Goal: Task Accomplishment & Management: Use online tool/utility

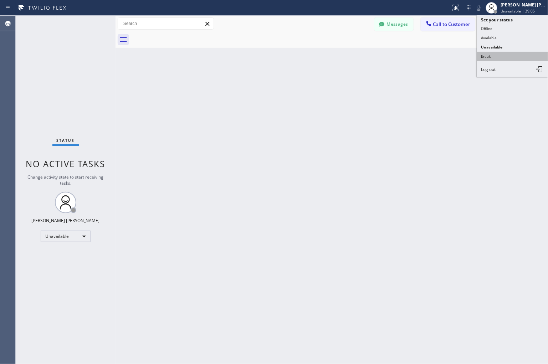
click at [491, 59] on button "Break" at bounding box center [512, 56] width 71 height 9
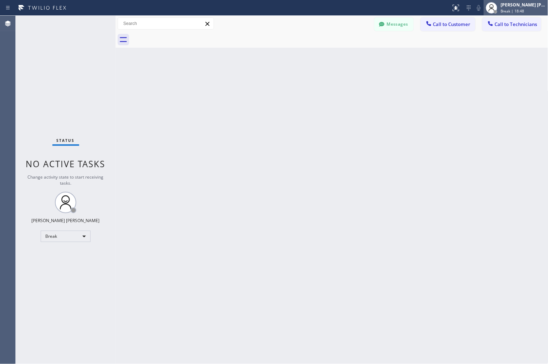
click at [502, 6] on div "[PERSON_NAME] [PERSON_NAME]" at bounding box center [523, 5] width 45 height 6
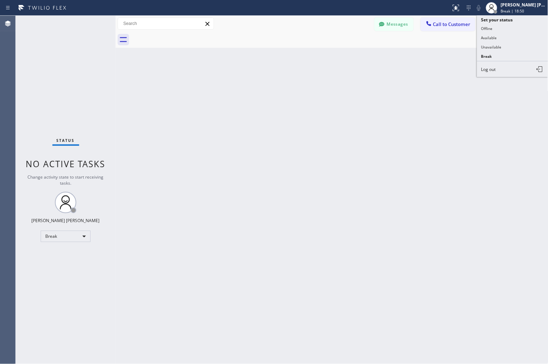
drag, startPoint x: 484, startPoint y: 49, endPoint x: 471, endPoint y: 47, distance: 13.0
click at [484, 48] on button "Unavailable" at bounding box center [512, 46] width 71 height 9
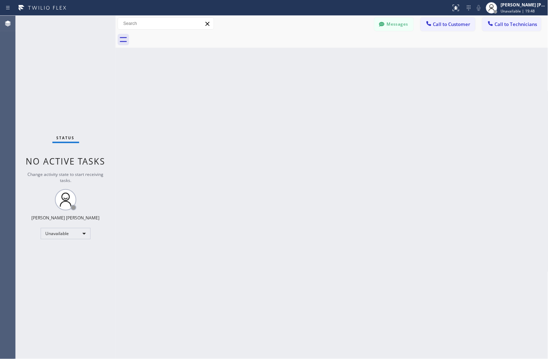
drag, startPoint x: 479, startPoint y: 176, endPoint x: 476, endPoint y: 173, distance: 3.8
click at [478, 173] on div "Back to Dashboard Change Sender ID Customers Technicians KD Krissy Do [DATE] 02…" at bounding box center [332, 188] width 433 height 344
click at [103, 85] on div "Status No active tasks Change activity state to start receiving tasks. [PERSON_…" at bounding box center [66, 188] width 100 height 344
drag, startPoint x: 401, startPoint y: 81, endPoint x: 402, endPoint y: 88, distance: 7.2
click at [402, 83] on div "Back to Dashboard Change Sender ID Customers Technicians KD Krissy Do [DATE] 02…" at bounding box center [332, 188] width 433 height 344
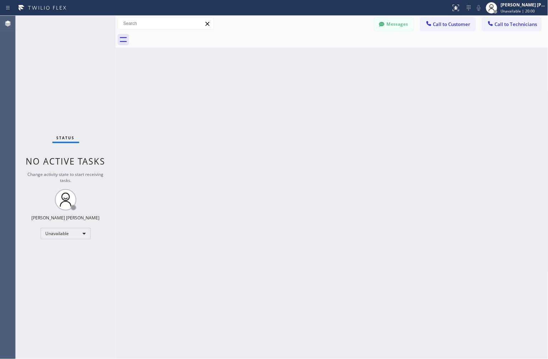
click at [400, 97] on div "Back to Dashboard Change Sender ID Customers Technicians KD Krissy Do [DATE] 02…" at bounding box center [332, 188] width 433 height 344
click at [404, 97] on div "Back to Dashboard Change Sender ID Customers Technicians KD Krissy Do [DATE] 02…" at bounding box center [332, 188] width 433 height 344
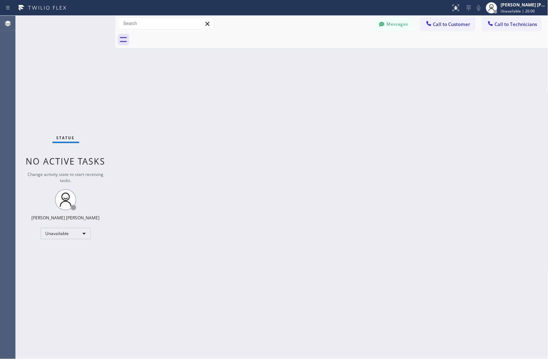
click at [404, 97] on div "Back to Dashboard Change Sender ID Customers Technicians KD Krissy Do [DATE] 02…" at bounding box center [332, 188] width 433 height 344
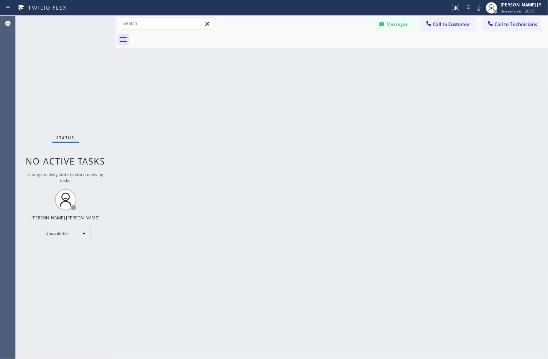
click at [404, 97] on div "Back to Dashboard Change Sender ID Customers Technicians KD Krissy Do [DATE] 02…" at bounding box center [332, 188] width 433 height 344
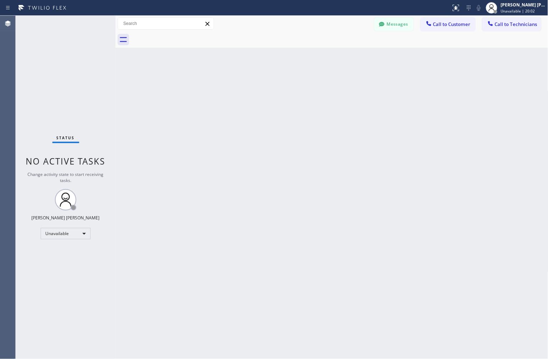
click at [404, 97] on div "Back to Dashboard Change Sender ID Customers Technicians KD Krissy Do [DATE] 02…" at bounding box center [332, 188] width 433 height 344
click at [404, 96] on div "Back to Dashboard Change Sender ID Customers Technicians KD Krissy Do [DATE] 02…" at bounding box center [332, 188] width 433 height 344
click at [392, 76] on div "Back to Dashboard Change Sender ID Customers Technicians KD Krissy Do [DATE] 02…" at bounding box center [332, 188] width 433 height 344
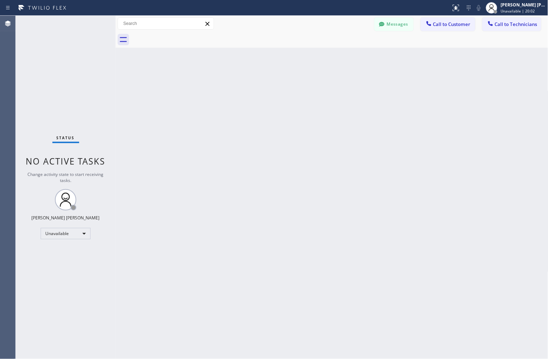
click at [392, 75] on div "Back to Dashboard Change Sender ID Customers Technicians KD Krissy Do [DATE] 02…" at bounding box center [332, 188] width 433 height 344
click at [391, 74] on div "Back to Dashboard Change Sender ID Customers Technicians KD Krissy Do [DATE] 02…" at bounding box center [332, 188] width 433 height 344
click at [375, 43] on div at bounding box center [339, 40] width 417 height 16
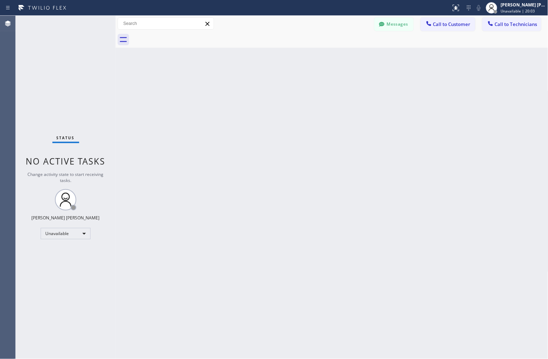
click at [371, 68] on div "Back to Dashboard Change Sender ID Customers Technicians KD Krissy Do [DATE] 02…" at bounding box center [332, 188] width 433 height 344
click at [348, 123] on div "Back to Dashboard Change Sender ID Customers Technicians KD Krissy Do [DATE] 02…" at bounding box center [332, 188] width 433 height 344
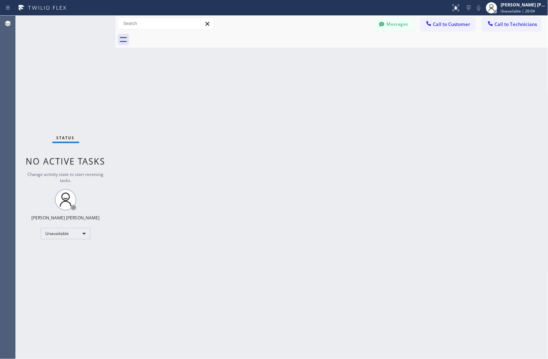
click at [348, 123] on div "Back to Dashboard Change Sender ID Customers Technicians KD Krissy Do [DATE] 02…" at bounding box center [332, 188] width 433 height 344
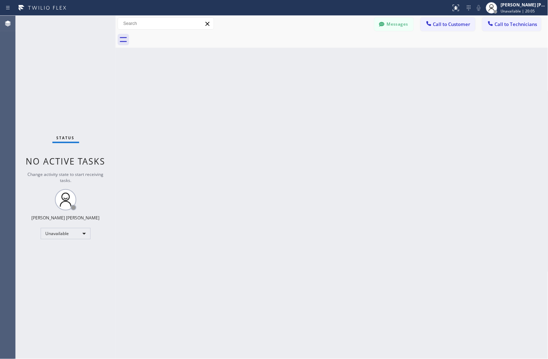
click at [348, 123] on div "Back to Dashboard Change Sender ID Customers Technicians KD Krissy Do [DATE] 02…" at bounding box center [332, 188] width 433 height 344
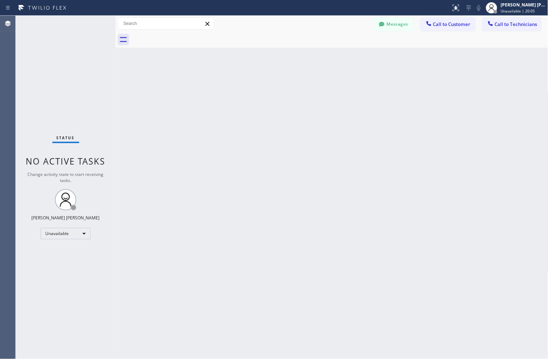
click at [348, 123] on div "Back to Dashboard Change Sender ID Customers Technicians KD Krissy Do [DATE] 02…" at bounding box center [332, 188] width 433 height 344
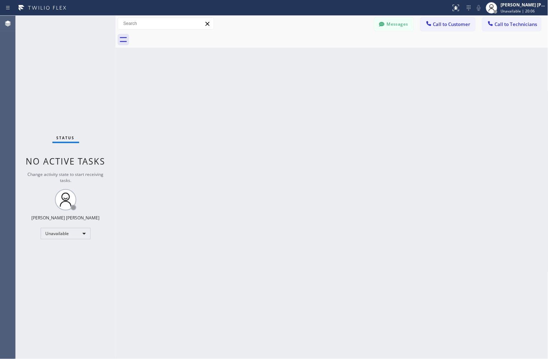
click at [348, 123] on div "Back to Dashboard Change Sender ID Customers Technicians KD Krissy Do [DATE] 02…" at bounding box center [332, 188] width 433 height 344
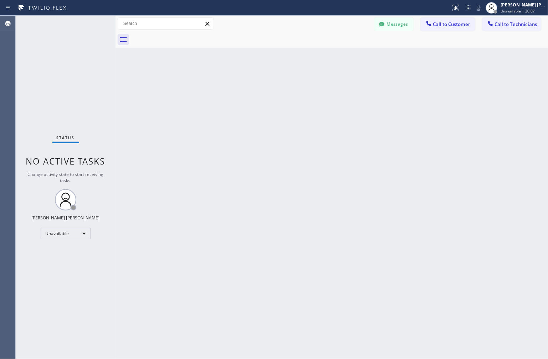
click at [348, 123] on div "Back to Dashboard Change Sender ID Customers Technicians KD Krissy Do [DATE] 02…" at bounding box center [332, 188] width 433 height 344
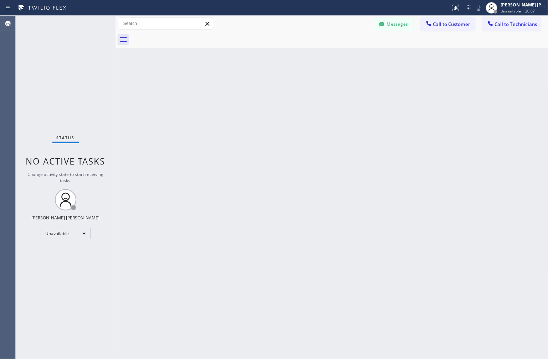
click at [348, 123] on div "Back to Dashboard Change Sender ID Customers Technicians KD Krissy Do [DATE] 02…" at bounding box center [332, 188] width 433 height 344
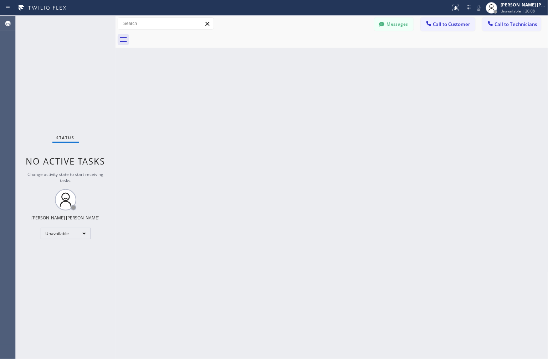
click at [348, 123] on div "Back to Dashboard Change Sender ID Customers Technicians KD Krissy Do [DATE] 02…" at bounding box center [332, 188] width 433 height 344
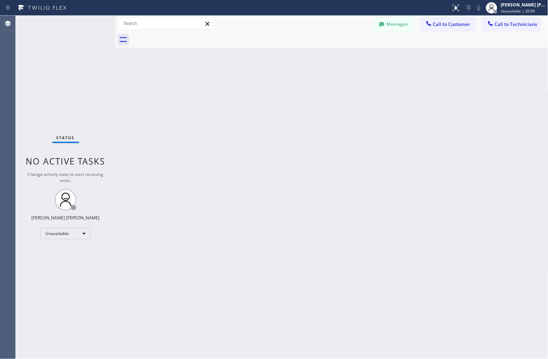
click at [348, 123] on div "Back to Dashboard Change Sender ID Customers Technicians KD Krissy Do [DATE] 02…" at bounding box center [332, 188] width 433 height 344
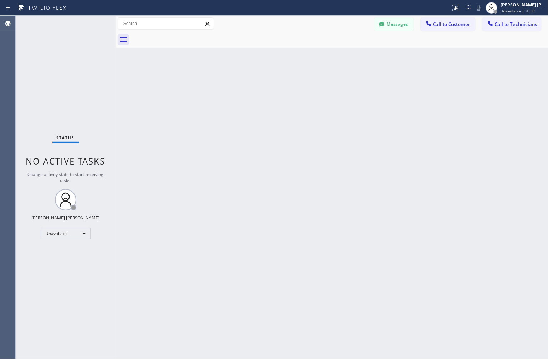
click at [348, 123] on div "Back to Dashboard Change Sender ID Customers Technicians KD Krissy Do [DATE] 02…" at bounding box center [332, 188] width 433 height 344
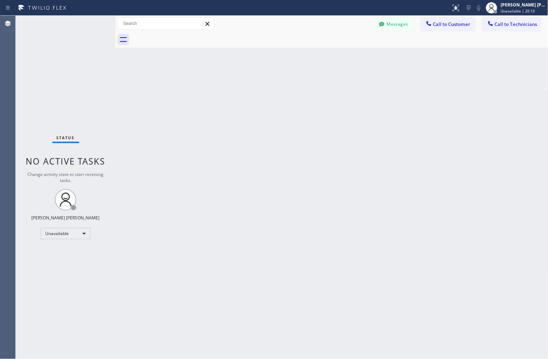
click at [348, 123] on div "Back to Dashboard Change Sender ID Customers Technicians KD Krissy Do [DATE] 02…" at bounding box center [332, 188] width 433 height 344
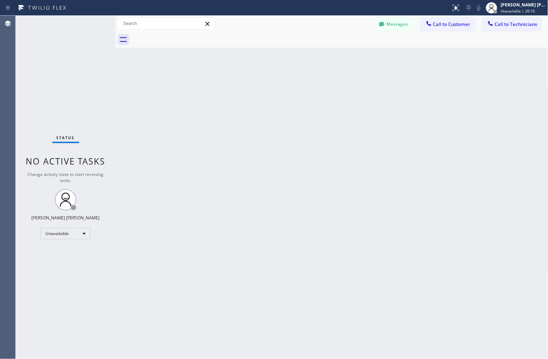
click at [348, 123] on div "Back to Dashboard Change Sender ID Customers Technicians KD Krissy Do [DATE] 02…" at bounding box center [332, 188] width 433 height 344
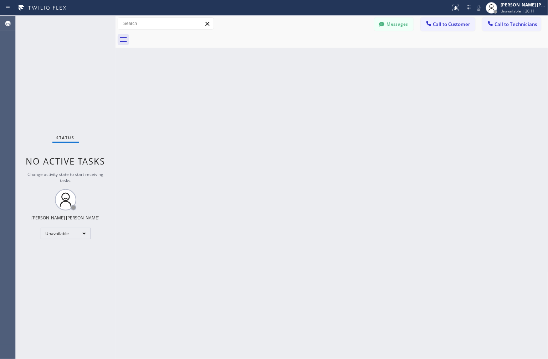
click at [348, 123] on div "Back to Dashboard Change Sender ID Customers Technicians KD Krissy Do [DATE] 02…" at bounding box center [332, 188] width 433 height 344
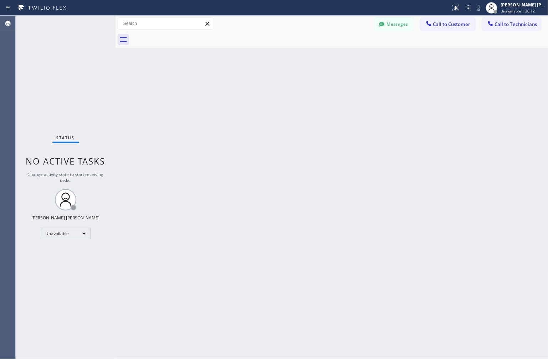
click at [348, 123] on div "Back to Dashboard Change Sender ID Customers Technicians KD Krissy Do [DATE] 02…" at bounding box center [332, 188] width 433 height 344
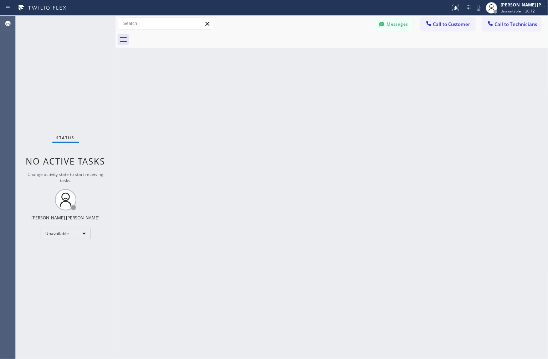
click at [348, 123] on div "Back to Dashboard Change Sender ID Customers Technicians KD Krissy Do [DATE] 02…" at bounding box center [332, 188] width 433 height 344
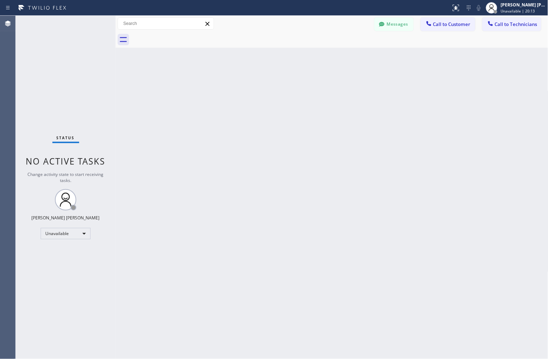
click at [348, 123] on div "Back to Dashboard Change Sender ID Customers Technicians KD Krissy Do [DATE] 02…" at bounding box center [332, 188] width 433 height 344
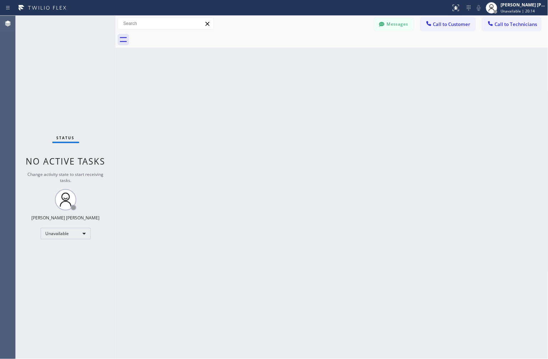
click at [348, 123] on div "Back to Dashboard Change Sender ID Customers Technicians KD Krissy Do [DATE] 02…" at bounding box center [332, 188] width 433 height 344
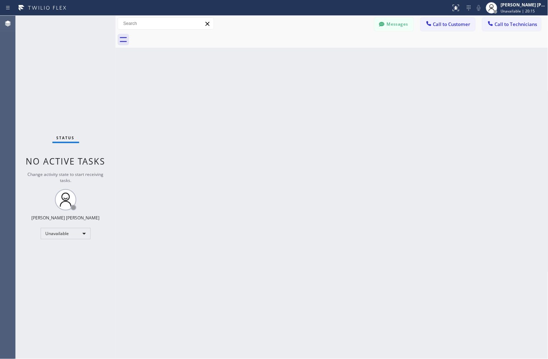
click at [348, 123] on div "Back to Dashboard Change Sender ID Customers Technicians KD Krissy Do [DATE] 02…" at bounding box center [332, 188] width 433 height 344
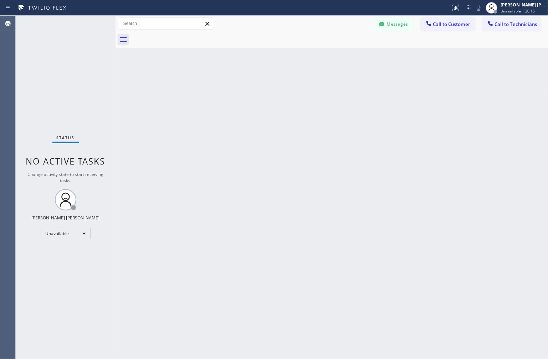
click at [348, 123] on div "Back to Dashboard Change Sender ID Customers Technicians KD Krissy Do [DATE] 02…" at bounding box center [332, 188] width 433 height 344
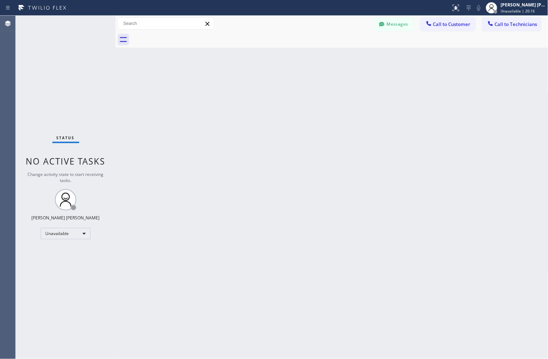
click at [348, 123] on div "Back to Dashboard Change Sender ID Customers Technicians KD Krissy Do [DATE] 02…" at bounding box center [332, 188] width 433 height 344
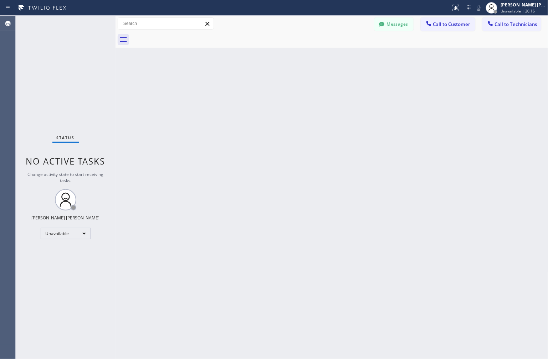
click at [348, 123] on div "Back to Dashboard Change Sender ID Customers Technicians KD Krissy Do [DATE] 02…" at bounding box center [332, 188] width 433 height 344
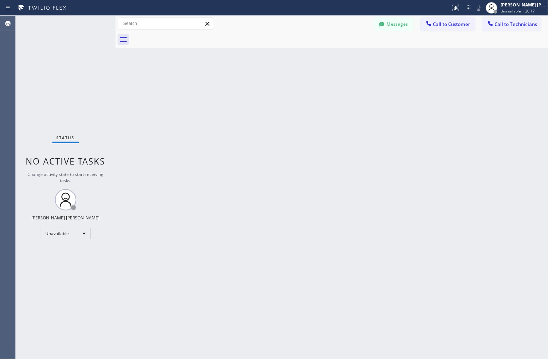
click at [348, 123] on div "Back to Dashboard Change Sender ID Customers Technicians KD Krissy Do [DATE] 02…" at bounding box center [332, 188] width 433 height 344
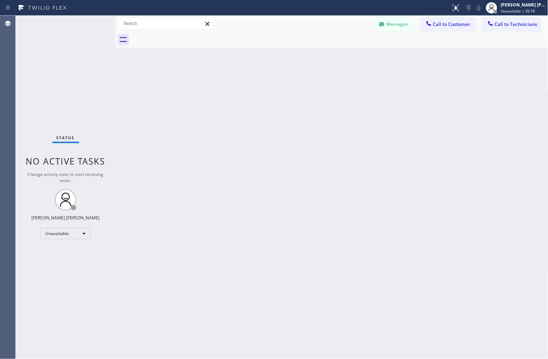
click at [348, 123] on div "Back to Dashboard Change Sender ID Customers Technicians KD Krissy Do [DATE] 02…" at bounding box center [332, 188] width 433 height 344
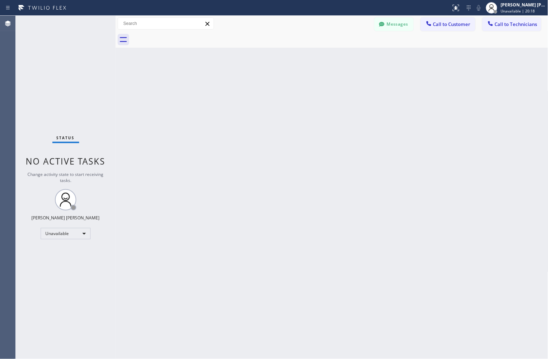
click at [348, 123] on div "Back to Dashboard Change Sender ID Customers Technicians KD Krissy Do [DATE] 02…" at bounding box center [332, 188] width 433 height 344
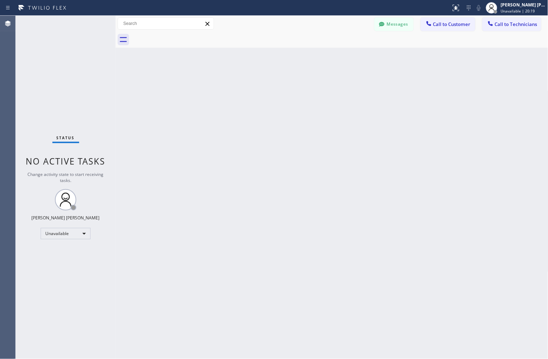
click at [348, 123] on div "Back to Dashboard Change Sender ID Customers Technicians KD Krissy Do [DATE] 02…" at bounding box center [332, 188] width 433 height 344
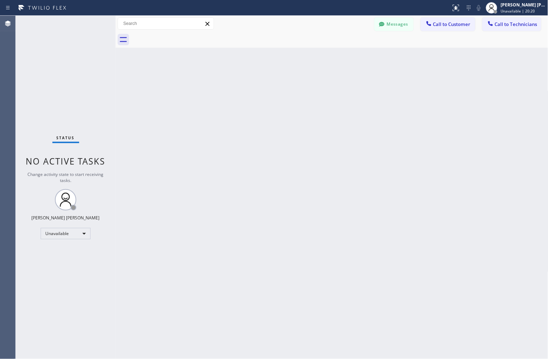
click at [348, 123] on div "Back to Dashboard Change Sender ID Customers Technicians KD Krissy Do [DATE] 02…" at bounding box center [332, 188] width 433 height 344
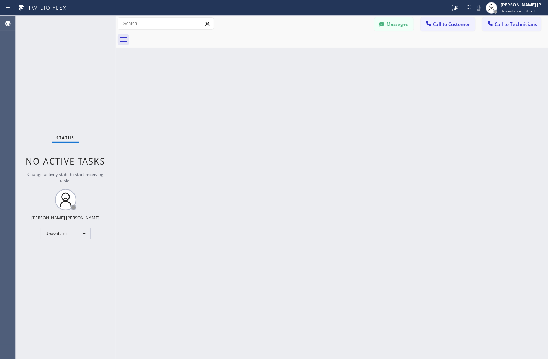
click at [348, 123] on div "Back to Dashboard Change Sender ID Customers Technicians KD Krissy Do [DATE] 02…" at bounding box center [332, 188] width 433 height 344
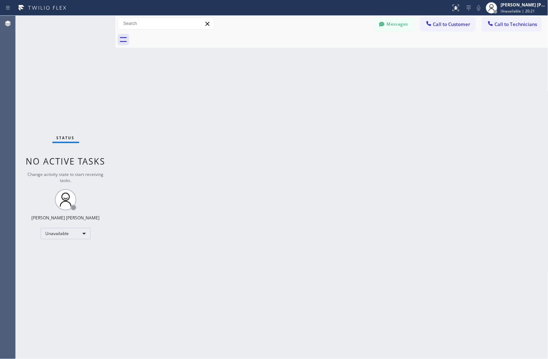
click at [348, 123] on div "Back to Dashboard Change Sender ID Customers Technicians KD Krissy Do [DATE] 02…" at bounding box center [332, 188] width 433 height 344
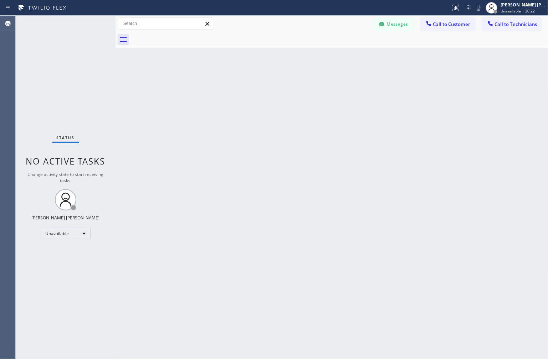
click at [348, 123] on div "Back to Dashboard Change Sender ID Customers Technicians KD Krissy Do [DATE] 02…" at bounding box center [332, 188] width 433 height 344
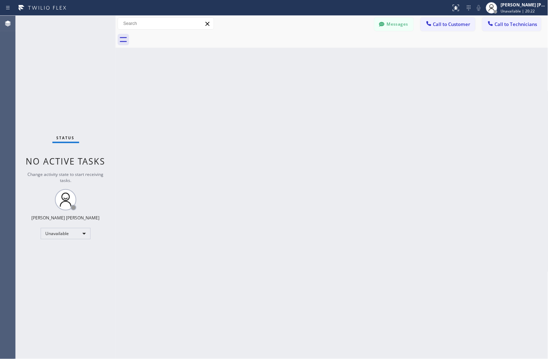
click at [348, 123] on div "Back to Dashboard Change Sender ID Customers Technicians KD Krissy Do [DATE] 02…" at bounding box center [332, 188] width 433 height 344
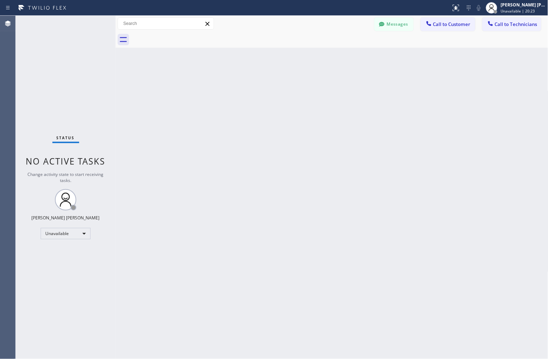
click at [348, 123] on div "Back to Dashboard Change Sender ID Customers Technicians KD Krissy Do [DATE] 02…" at bounding box center [332, 188] width 433 height 344
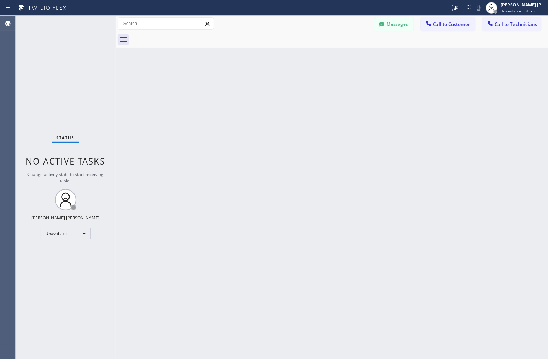
click at [348, 123] on div "Back to Dashboard Change Sender ID Customers Technicians KD Krissy Do [DATE] 02…" at bounding box center [332, 188] width 433 height 344
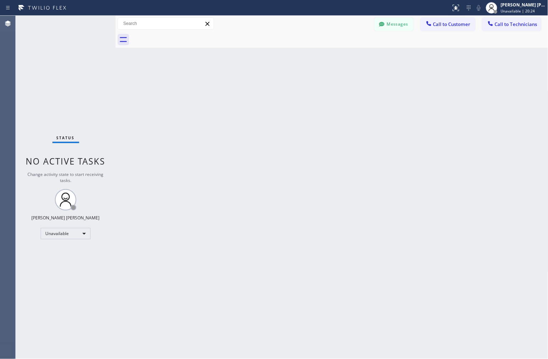
click at [348, 123] on div "Back to Dashboard Change Sender ID Customers Technicians KD Krissy Do [DATE] 02…" at bounding box center [332, 188] width 433 height 344
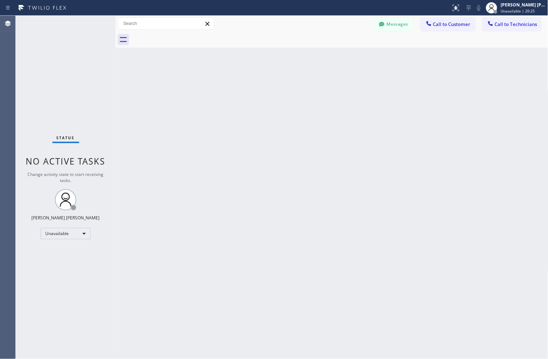
click at [348, 123] on div "Back to Dashboard Change Sender ID Customers Technicians KD Krissy Do [DATE] 02…" at bounding box center [332, 188] width 433 height 344
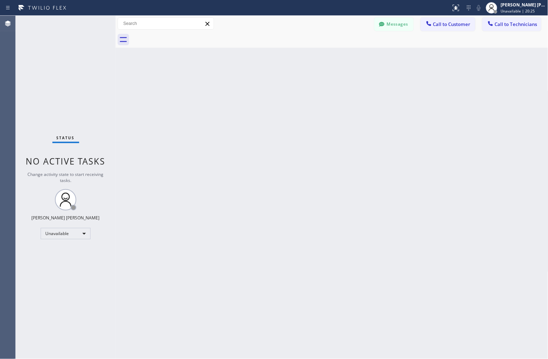
click at [348, 123] on div "Back to Dashboard Change Sender ID Customers Technicians KD Krissy Do [DATE] 02…" at bounding box center [332, 188] width 433 height 344
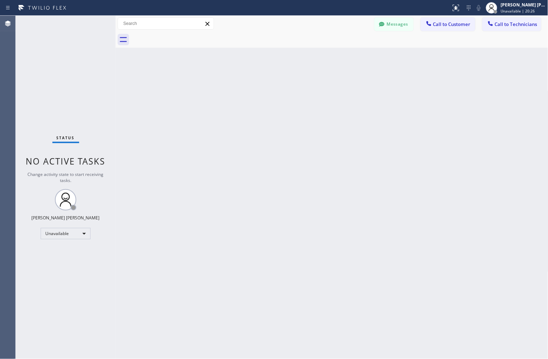
click at [348, 123] on div "Back to Dashboard Change Sender ID Customers Technicians KD Krissy Do [DATE] 02…" at bounding box center [332, 188] width 433 height 344
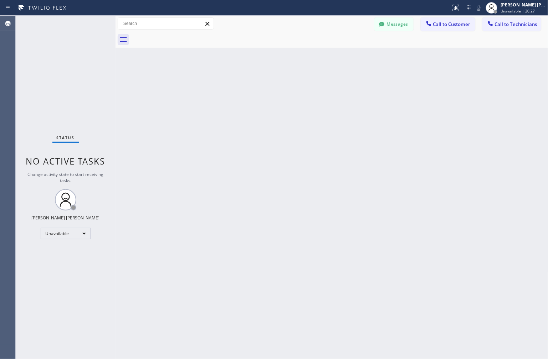
click at [348, 123] on div "Back to Dashboard Change Sender ID Customers Technicians KD Krissy Do [DATE] 02…" at bounding box center [332, 188] width 433 height 344
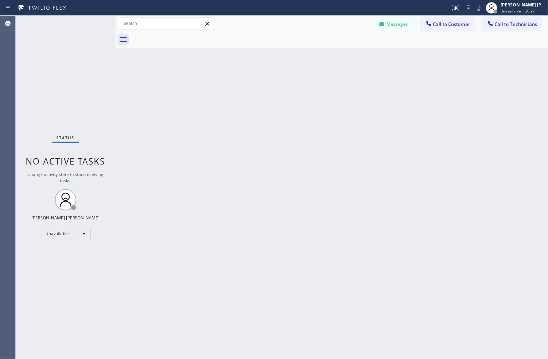
click at [348, 123] on div "Back to Dashboard Change Sender ID Customers Technicians KD Krissy Do [DATE] 02…" at bounding box center [332, 188] width 433 height 344
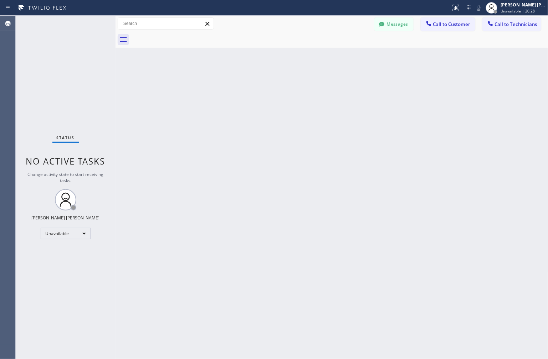
click at [348, 123] on div "Back to Dashboard Change Sender ID Customers Technicians KD Krissy Do [DATE] 02…" at bounding box center [332, 188] width 433 height 344
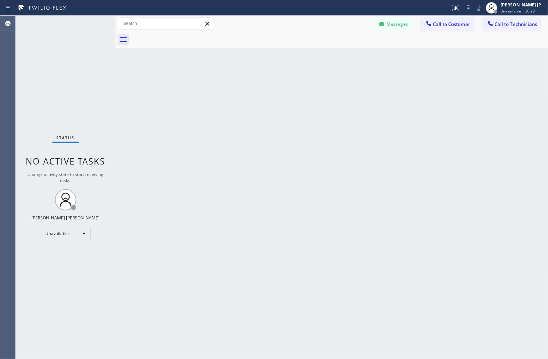
click at [348, 123] on div "Back to Dashboard Change Sender ID Customers Technicians KD Krissy Do [DATE] 02…" at bounding box center [332, 188] width 433 height 344
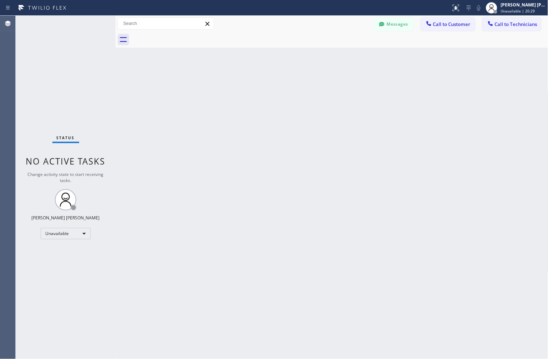
click at [348, 123] on div "Back to Dashboard Change Sender ID Customers Technicians KD Krissy Do [DATE] 02…" at bounding box center [332, 188] width 433 height 344
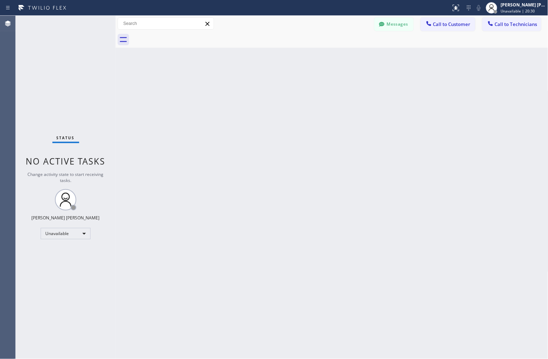
click at [348, 123] on div "Back to Dashboard Change Sender ID Customers Technicians KD Krissy Do [DATE] 02…" at bounding box center [332, 188] width 433 height 344
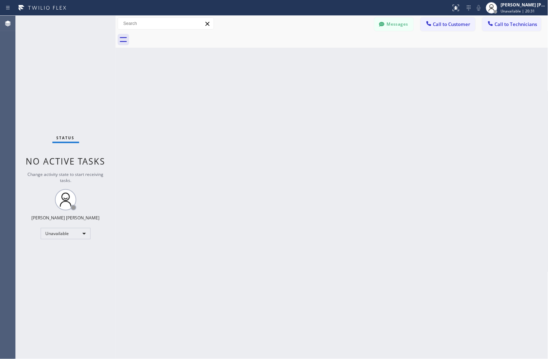
click at [348, 123] on div "Back to Dashboard Change Sender ID Customers Technicians KD Krissy Do [DATE] 02…" at bounding box center [332, 188] width 433 height 344
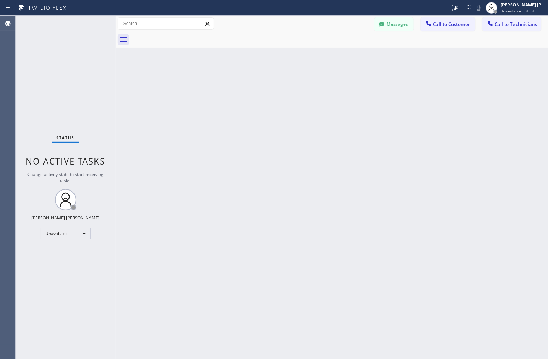
click at [348, 123] on div "Back to Dashboard Change Sender ID Customers Technicians KD Krissy Do [DATE] 02…" at bounding box center [332, 188] width 433 height 344
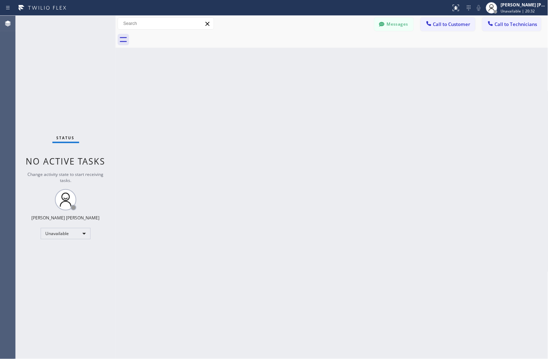
click at [348, 123] on div "Back to Dashboard Change Sender ID Customers Technicians KD Krissy Do [DATE] 02…" at bounding box center [332, 188] width 433 height 344
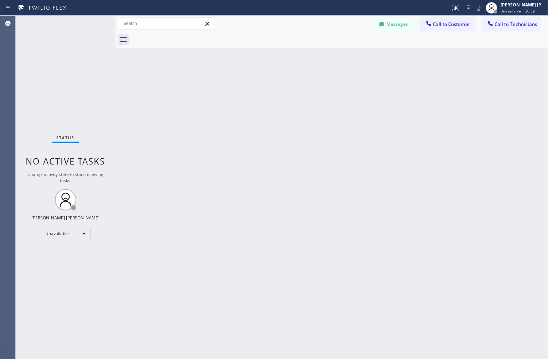
click at [348, 123] on div "Back to Dashboard Change Sender ID Customers Technicians KD Krissy Do [DATE] 02…" at bounding box center [332, 188] width 433 height 344
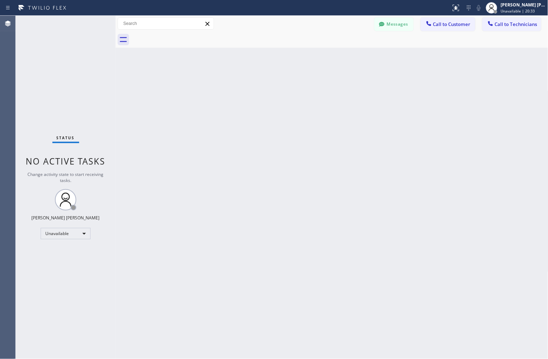
click at [348, 123] on div "Back to Dashboard Change Sender ID Customers Technicians KD Krissy Do [DATE] 02…" at bounding box center [332, 188] width 433 height 344
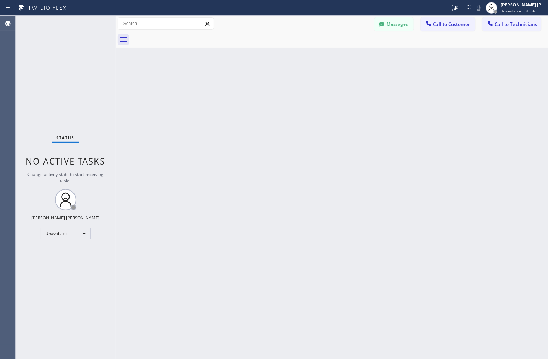
click at [348, 123] on div "Back to Dashboard Change Sender ID Customers Technicians KD Krissy Do [DATE] 02…" at bounding box center [332, 188] width 433 height 344
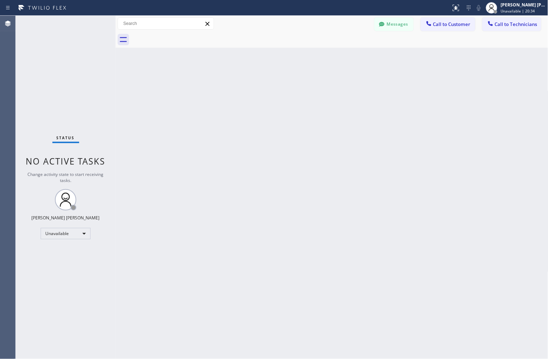
click at [348, 123] on div "Back to Dashboard Change Sender ID Customers Technicians KD Krissy Do [DATE] 02…" at bounding box center [332, 188] width 433 height 344
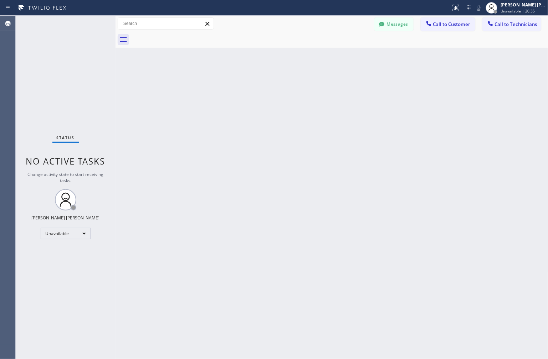
click at [348, 123] on div "Back to Dashboard Change Sender ID Customers Technicians KD Krissy Do [DATE] 02…" at bounding box center [332, 188] width 433 height 344
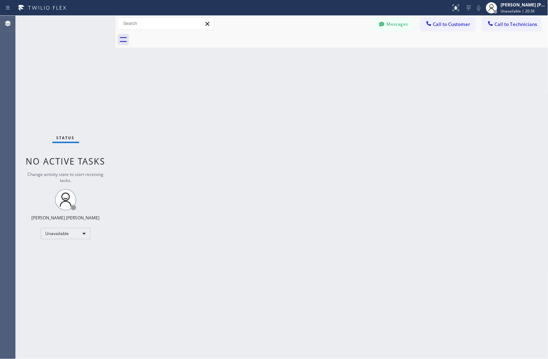
click at [348, 123] on div "Back to Dashboard Change Sender ID Customers Technicians KD Krissy Do [DATE] 02…" at bounding box center [332, 188] width 433 height 344
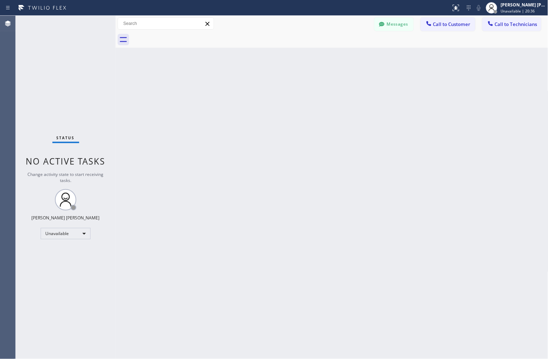
click at [348, 123] on div "Back to Dashboard Change Sender ID Customers Technicians KD Krissy Do [DATE] 02…" at bounding box center [332, 188] width 433 height 344
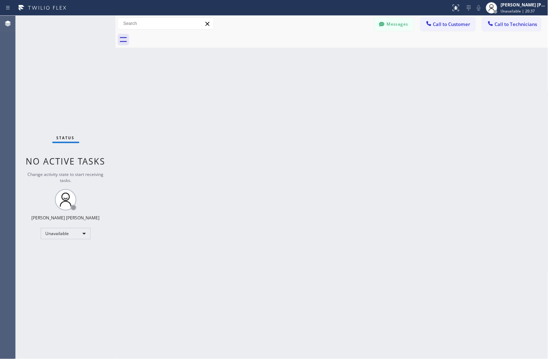
click at [348, 123] on div "Back to Dashboard Change Sender ID Customers Technicians KD Krissy Do [DATE] 02…" at bounding box center [332, 188] width 433 height 344
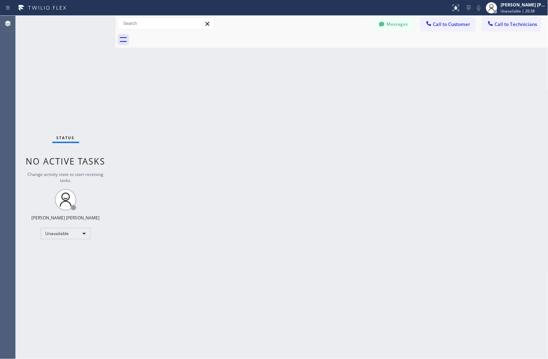
click at [348, 123] on div "Back to Dashboard Change Sender ID Customers Technicians KD Krissy Do [DATE] 02…" at bounding box center [332, 188] width 433 height 344
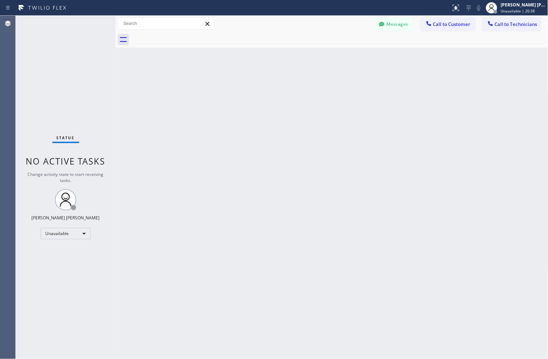
click at [348, 123] on div "Back to Dashboard Change Sender ID Customers Technicians KD Krissy Do [DATE] 02…" at bounding box center [332, 188] width 433 height 344
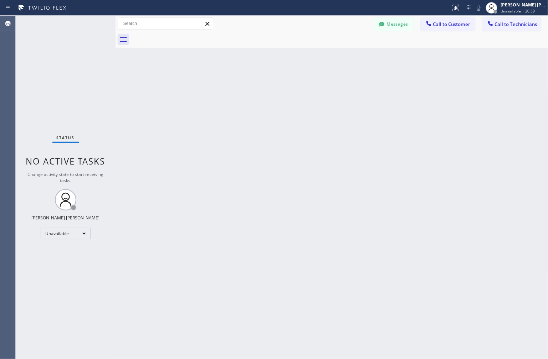
click at [348, 123] on div "Back to Dashboard Change Sender ID Customers Technicians KD Krissy Do [DATE] 02…" at bounding box center [332, 188] width 433 height 344
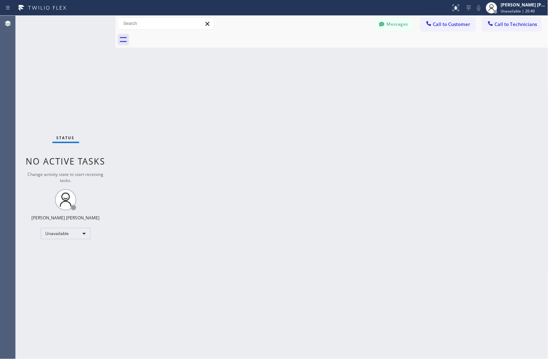
click at [348, 123] on div "Back to Dashboard Change Sender ID Customers Technicians KD Krissy Do [DATE] 02…" at bounding box center [332, 188] width 433 height 344
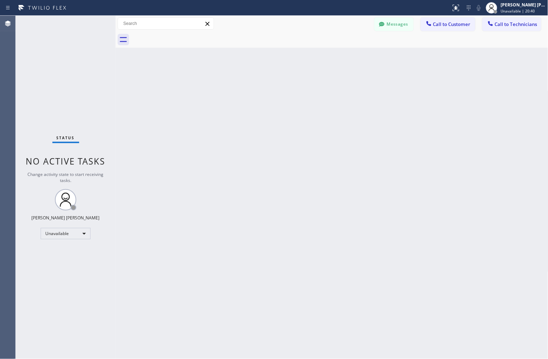
click at [348, 123] on div "Back to Dashboard Change Sender ID Customers Technicians KD Krissy Do [DATE] 02…" at bounding box center [332, 188] width 433 height 344
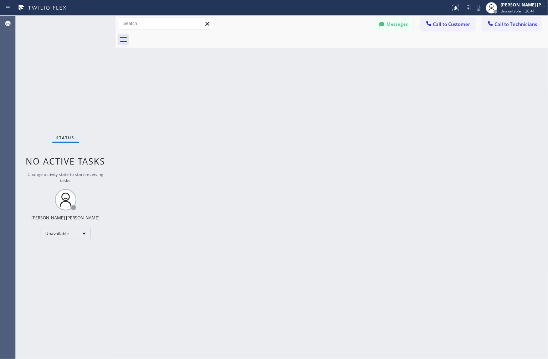
click at [348, 123] on div "Back to Dashboard Change Sender ID Customers Technicians KD Krissy Do [DATE] 02…" at bounding box center [332, 188] width 433 height 344
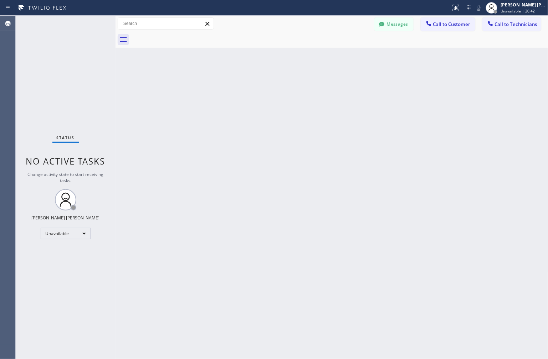
click at [348, 123] on div "Back to Dashboard Change Sender ID Customers Technicians KD Krissy Do [DATE] 02…" at bounding box center [332, 188] width 433 height 344
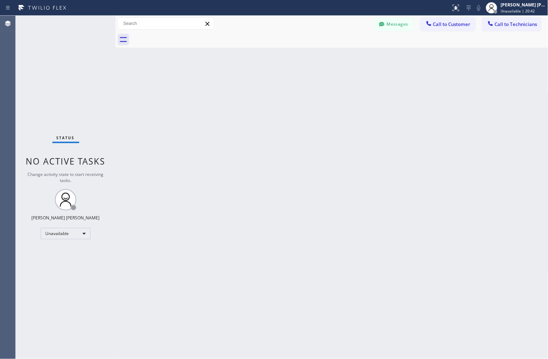
click at [348, 123] on div "Back to Dashboard Change Sender ID Customers Technicians KD Krissy Do [DATE] 02…" at bounding box center [332, 188] width 433 height 344
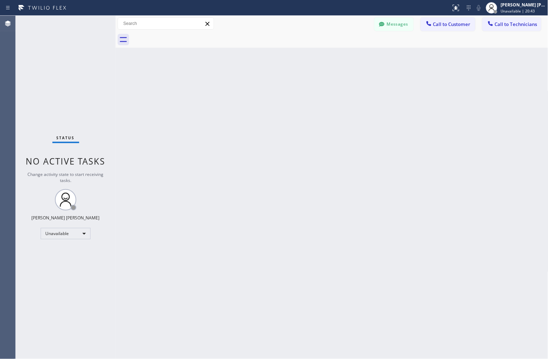
click at [348, 123] on div "Back to Dashboard Change Sender ID Customers Technicians KD Krissy Do [DATE] 02…" at bounding box center [332, 188] width 433 height 344
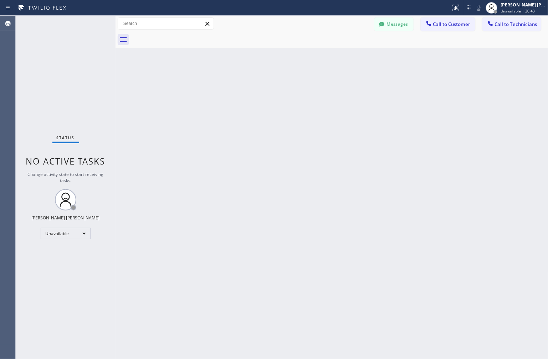
click at [348, 123] on div "Back to Dashboard Change Sender ID Customers Technicians KD Krissy Do [DATE] 02…" at bounding box center [332, 188] width 433 height 344
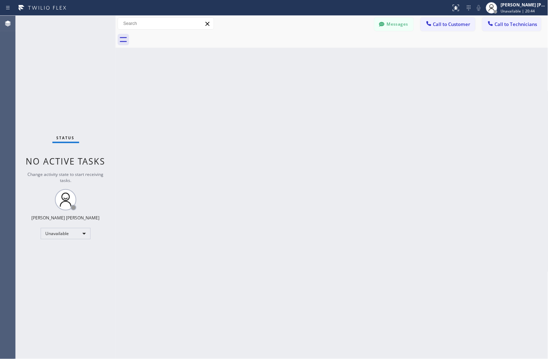
click at [348, 123] on div "Back to Dashboard Change Sender ID Customers Technicians KD Krissy Do [DATE] 02…" at bounding box center [332, 188] width 433 height 344
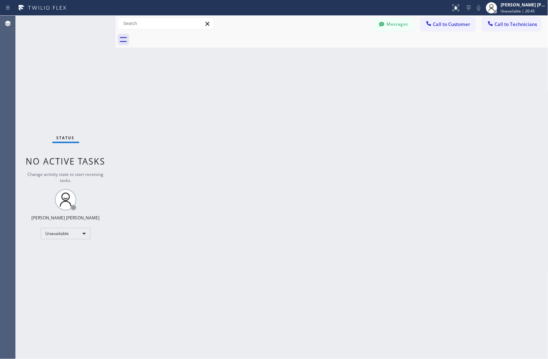
click at [348, 123] on div "Back to Dashboard Change Sender ID Customers Technicians KD Krissy Do [DATE] 02…" at bounding box center [332, 188] width 433 height 344
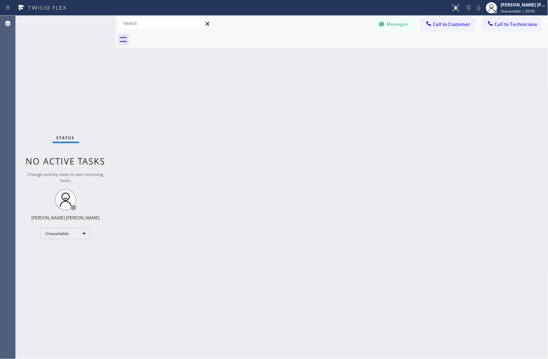
click at [348, 123] on div "Back to Dashboard Change Sender ID Customers Technicians KD Krissy Do [DATE] 02…" at bounding box center [332, 188] width 433 height 344
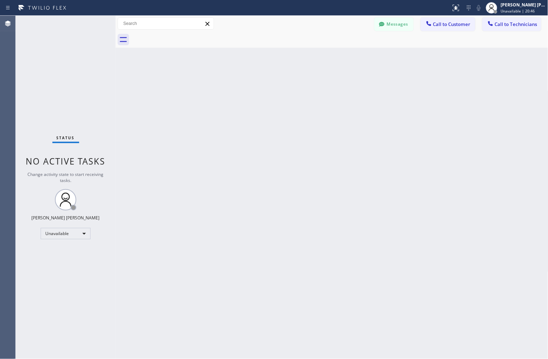
click at [348, 123] on div "Back to Dashboard Change Sender ID Customers Technicians KD Krissy Do [DATE] 02…" at bounding box center [332, 188] width 433 height 344
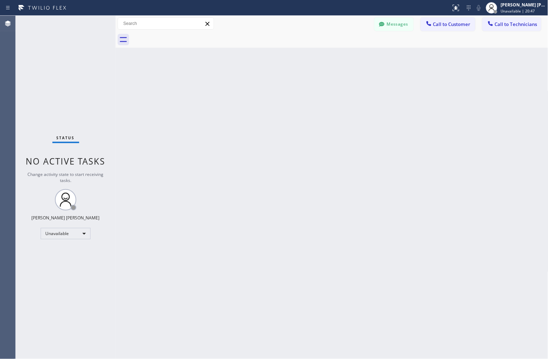
click at [348, 123] on div "Back to Dashboard Change Sender ID Customers Technicians KD Krissy Do [DATE] 02…" at bounding box center [332, 188] width 433 height 344
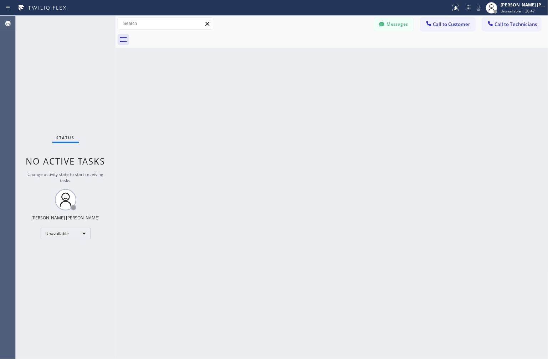
click at [348, 123] on div "Back to Dashboard Change Sender ID Customers Technicians KD Krissy Do [DATE] 02…" at bounding box center [332, 188] width 433 height 344
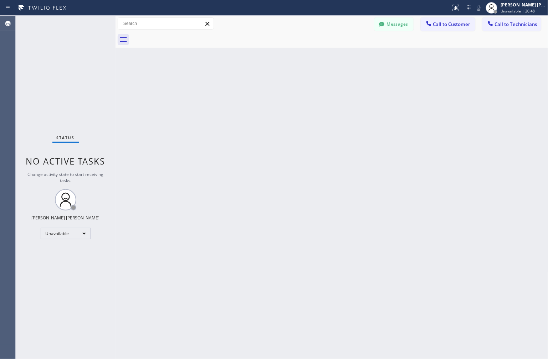
click at [348, 123] on div "Back to Dashboard Change Sender ID Customers Technicians KD Krissy Do [DATE] 02…" at bounding box center [332, 188] width 433 height 344
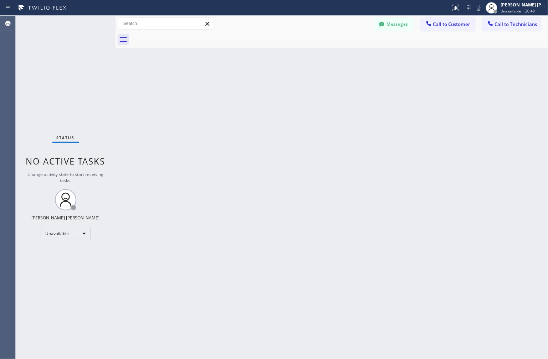
click at [348, 123] on div "Back to Dashboard Change Sender ID Customers Technicians KD Krissy Do [DATE] 02…" at bounding box center [332, 188] width 433 height 344
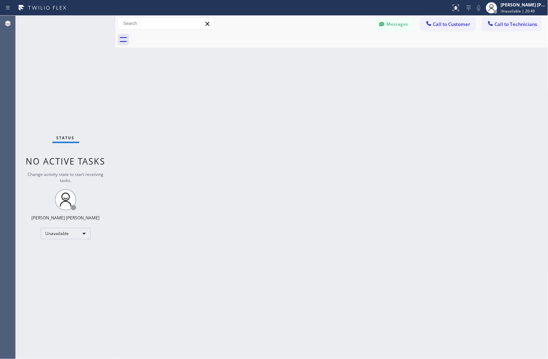
click at [348, 123] on div "Back to Dashboard Change Sender ID Customers Technicians KD Krissy Do [DATE] 02…" at bounding box center [332, 188] width 433 height 344
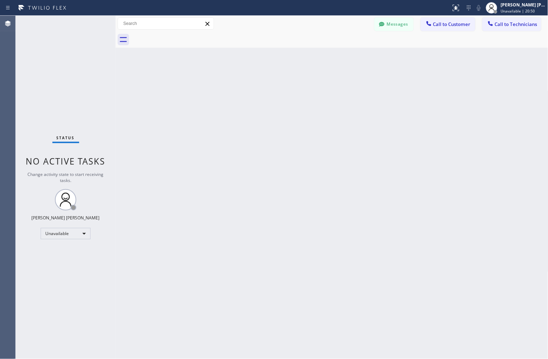
click at [348, 123] on div "Back to Dashboard Change Sender ID Customers Technicians KD Krissy Do [DATE] 02…" at bounding box center [332, 188] width 433 height 344
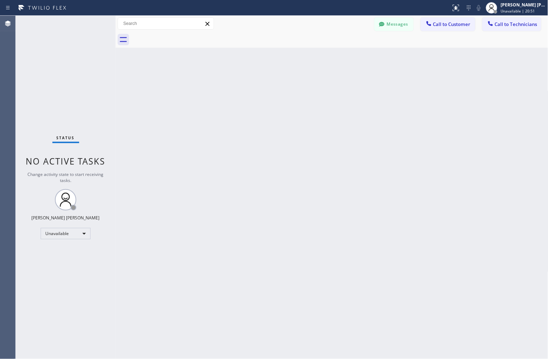
click at [348, 123] on div "Back to Dashboard Change Sender ID Customers Technicians KD Krissy Do [DATE] 02…" at bounding box center [332, 188] width 433 height 344
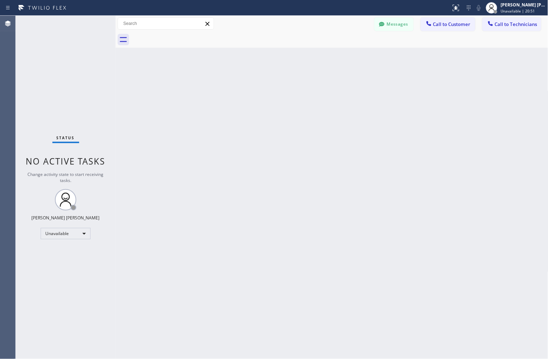
click at [348, 123] on div "Back to Dashboard Change Sender ID Customers Technicians KD Krissy Do [DATE] 02…" at bounding box center [332, 188] width 433 height 344
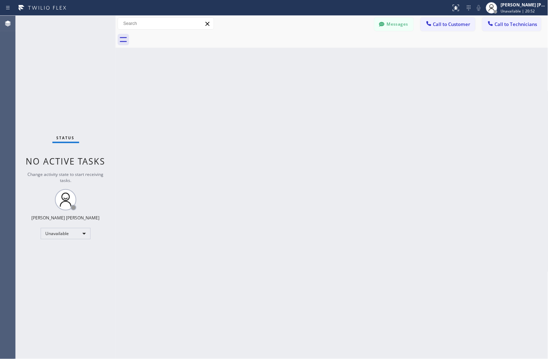
click at [348, 123] on div "Back to Dashboard Change Sender ID Customers Technicians KD Krissy Do [DATE] 02…" at bounding box center [332, 188] width 433 height 344
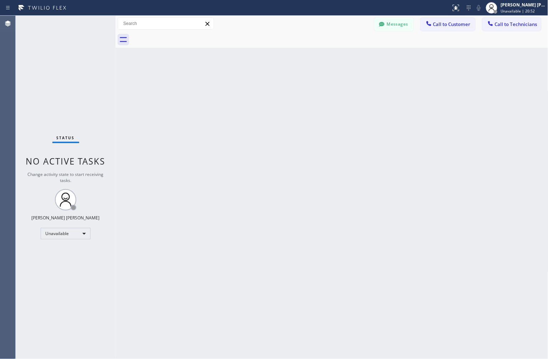
click at [348, 123] on div "Back to Dashboard Change Sender ID Customers Technicians KD Krissy Do [DATE] 02…" at bounding box center [332, 188] width 433 height 344
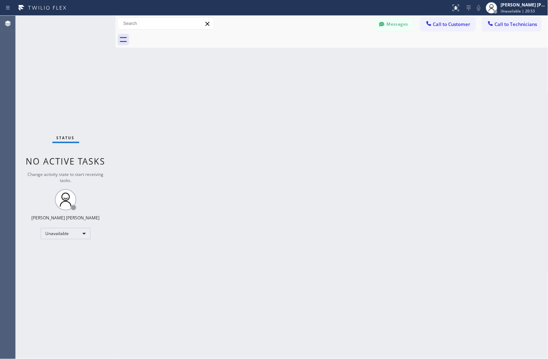
click at [348, 123] on div "Back to Dashboard Change Sender ID Customers Technicians KD Krissy Do [DATE] 02…" at bounding box center [332, 188] width 433 height 344
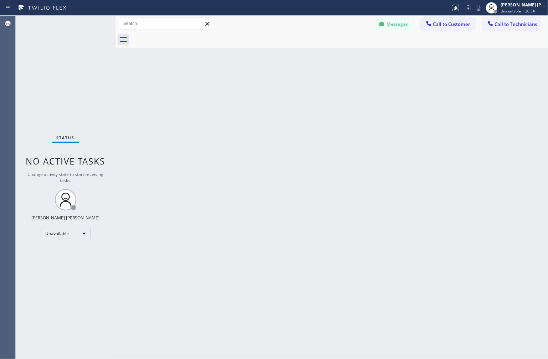
click at [348, 123] on div "Back to Dashboard Change Sender ID Customers Technicians KD Krissy Do [DATE] 02…" at bounding box center [332, 188] width 433 height 344
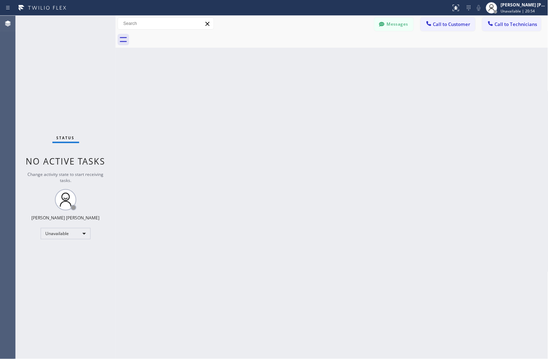
click at [348, 123] on div "Back to Dashboard Change Sender ID Customers Technicians KD Krissy Do [DATE] 02…" at bounding box center [332, 188] width 433 height 344
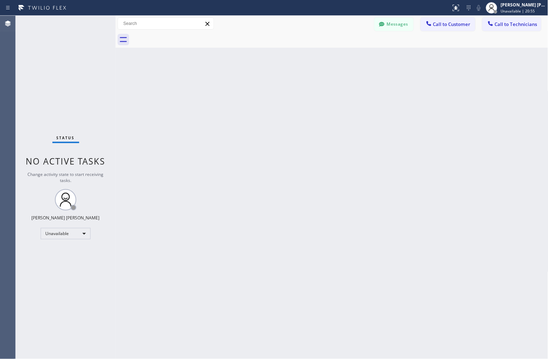
click at [348, 123] on div "Back to Dashboard Change Sender ID Customers Technicians KD Krissy Do [DATE] 02…" at bounding box center [332, 188] width 433 height 344
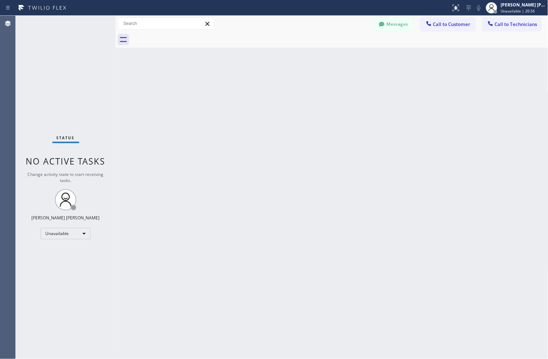
click at [348, 123] on div "Back to Dashboard Change Sender ID Customers Technicians KD Krissy Do [DATE] 02…" at bounding box center [332, 188] width 433 height 344
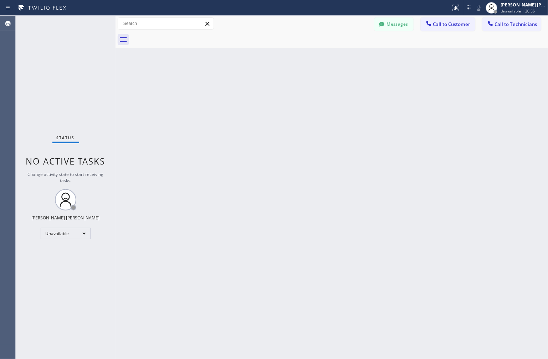
click at [348, 123] on div "Back to Dashboard Change Sender ID Customers Technicians KD Krissy Do [DATE] 02…" at bounding box center [332, 188] width 433 height 344
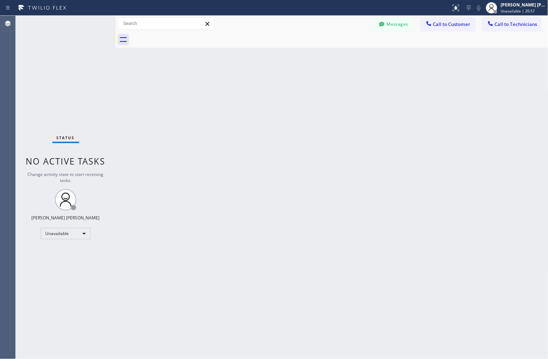
click at [348, 123] on div "Back to Dashboard Change Sender ID Customers Technicians KD Krissy Do [DATE] 02…" at bounding box center [332, 188] width 433 height 344
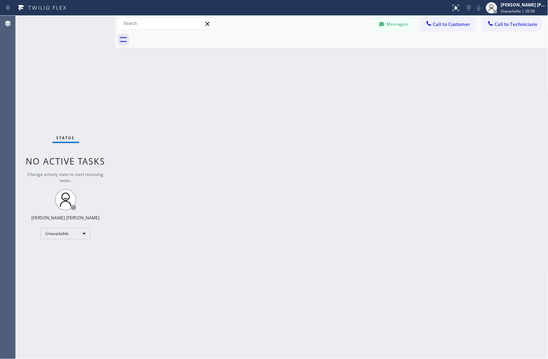
click at [348, 123] on div "Back to Dashboard Change Sender ID Customers Technicians KD Krissy Do [DATE] 02…" at bounding box center [332, 188] width 433 height 344
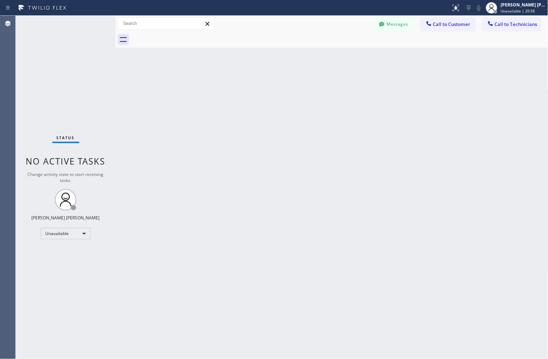
click at [348, 123] on div "Back to Dashboard Change Sender ID Customers Technicians KD Krissy Do [DATE] 02…" at bounding box center [332, 188] width 433 height 344
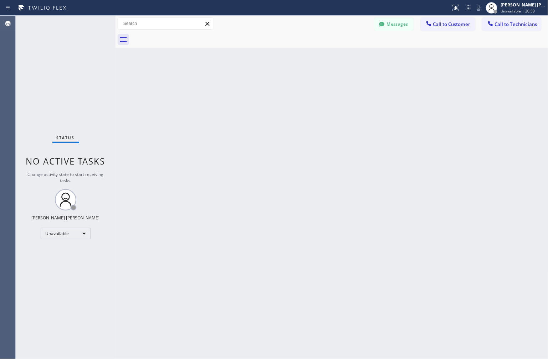
click at [348, 123] on div "Back to Dashboard Change Sender ID Customers Technicians KD Krissy Do [DATE] 02…" at bounding box center [332, 188] width 433 height 344
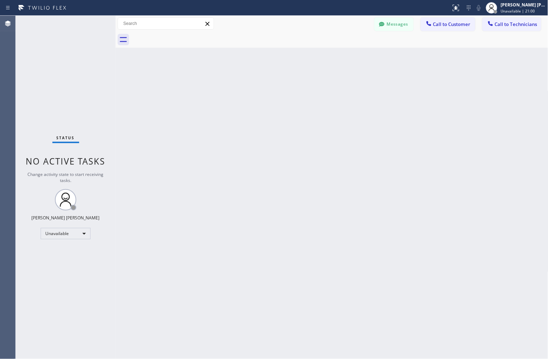
click at [348, 123] on div "Back to Dashboard Change Sender ID Customers Technicians KD Krissy Do [DATE] 02…" at bounding box center [332, 188] width 433 height 344
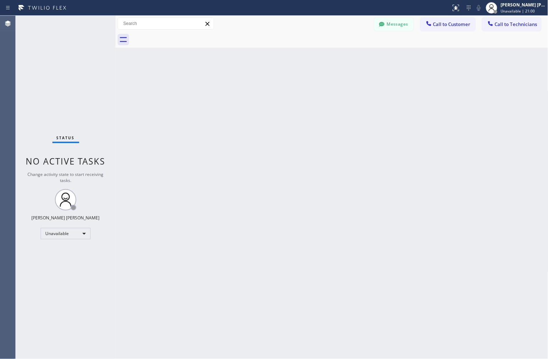
click at [348, 123] on div "Back to Dashboard Change Sender ID Customers Technicians KD Krissy Do [DATE] 02…" at bounding box center [332, 188] width 433 height 344
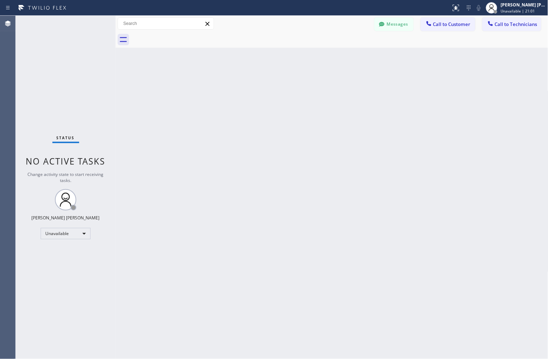
click at [348, 123] on div "Back to Dashboard Change Sender ID Customers Technicians KD Krissy Do [DATE] 02…" at bounding box center [332, 188] width 433 height 344
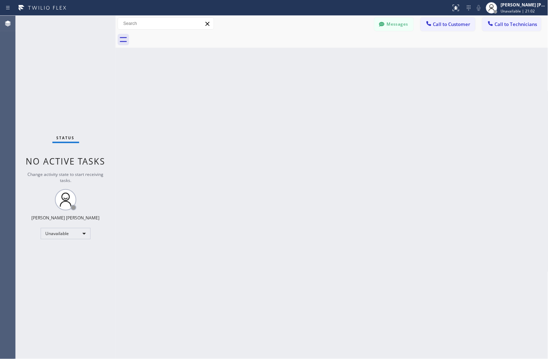
click at [348, 123] on div "Back to Dashboard Change Sender ID Customers Technicians KD Krissy Do [DATE] 02…" at bounding box center [332, 188] width 433 height 344
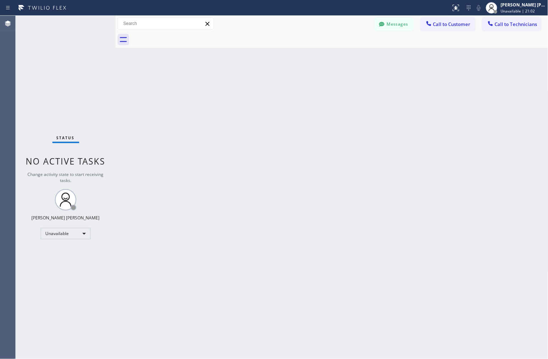
click at [348, 123] on div "Back to Dashboard Change Sender ID Customers Technicians KD Krissy Do [DATE] 02…" at bounding box center [332, 188] width 433 height 344
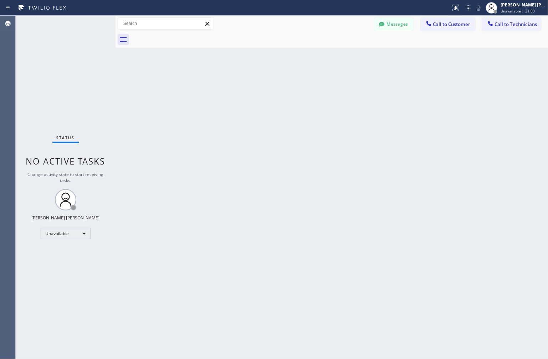
click at [348, 123] on div "Back to Dashboard Change Sender ID Customers Technicians KD Krissy Do [DATE] 02…" at bounding box center [332, 188] width 433 height 344
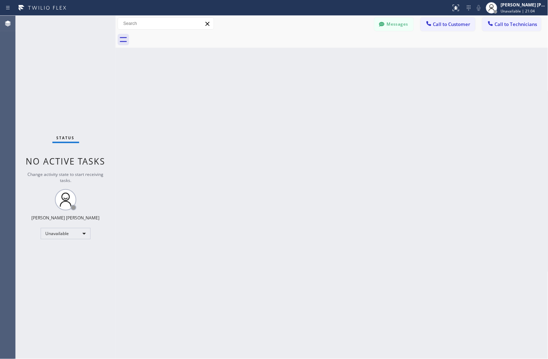
click at [348, 123] on div "Back to Dashboard Change Sender ID Customers Technicians KD Krissy Do [DATE] 02…" at bounding box center [332, 188] width 433 height 344
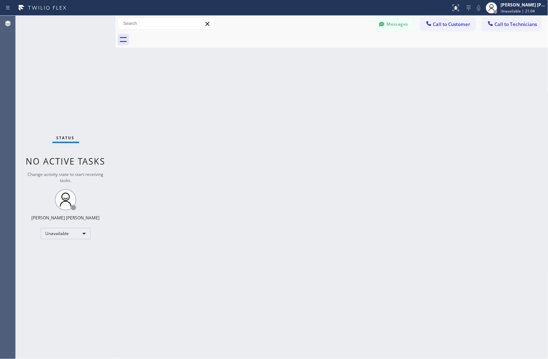
click at [348, 123] on div "Back to Dashboard Change Sender ID Customers Technicians KD Krissy Do [DATE] 02…" at bounding box center [332, 188] width 433 height 344
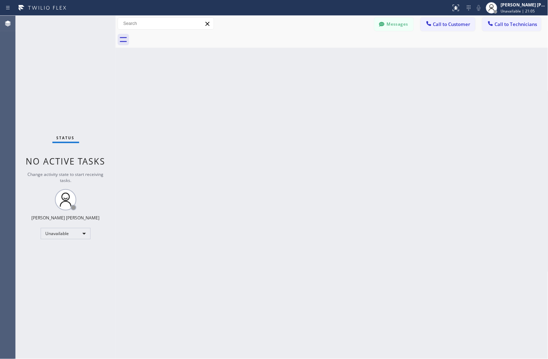
click at [348, 123] on div "Back to Dashboard Change Sender ID Customers Technicians KD Krissy Do [DATE] 02…" at bounding box center [332, 188] width 433 height 344
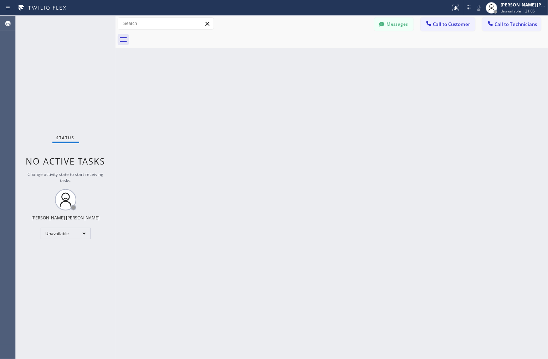
click at [348, 123] on div "Back to Dashboard Change Sender ID Customers Technicians KD Krissy Do [DATE] 02…" at bounding box center [332, 188] width 433 height 344
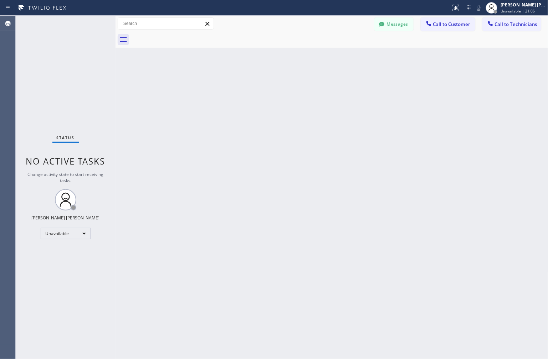
click at [348, 123] on div "Back to Dashboard Change Sender ID Customers Technicians KD Krissy Do [DATE] 02…" at bounding box center [332, 188] width 433 height 344
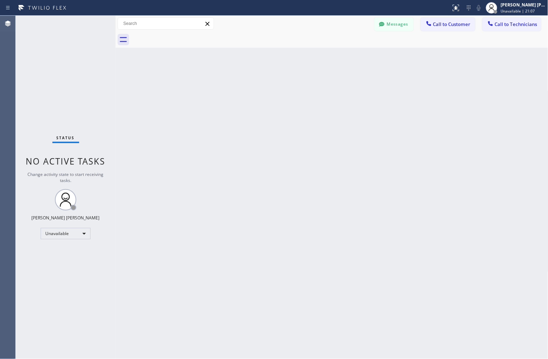
click at [348, 123] on div "Back to Dashboard Change Sender ID Customers Technicians KD Krissy Do [DATE] 02…" at bounding box center [332, 188] width 433 height 344
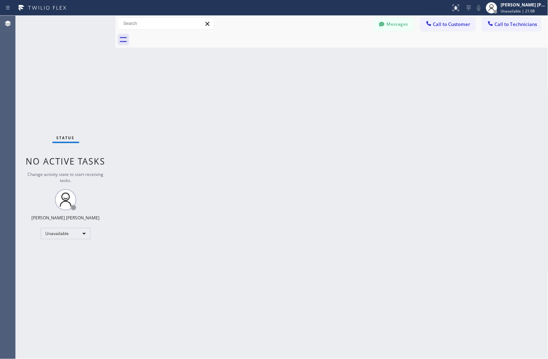
click at [348, 123] on div "Back to Dashboard Change Sender ID Customers Technicians KD Krissy Do [DATE] 02…" at bounding box center [332, 188] width 433 height 344
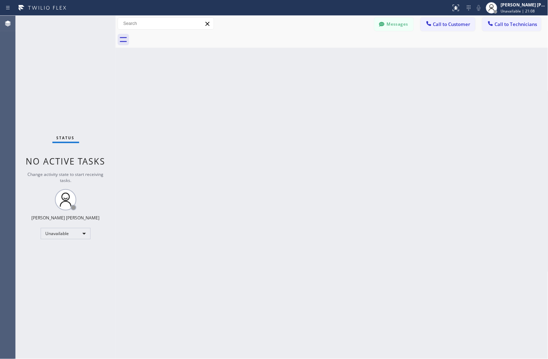
click at [348, 123] on div "Back to Dashboard Change Sender ID Customers Technicians KD Krissy Do [DATE] 02…" at bounding box center [332, 188] width 433 height 344
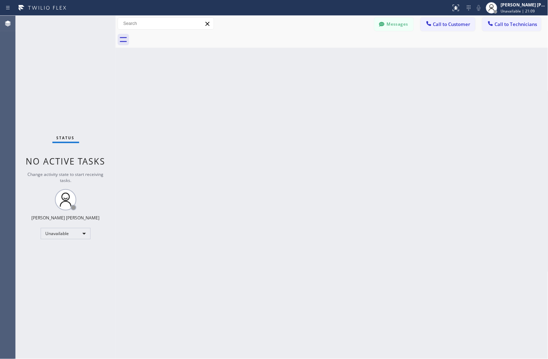
click at [348, 123] on div "Back to Dashboard Change Sender ID Customers Technicians KD Krissy Do [DATE] 02…" at bounding box center [332, 188] width 433 height 344
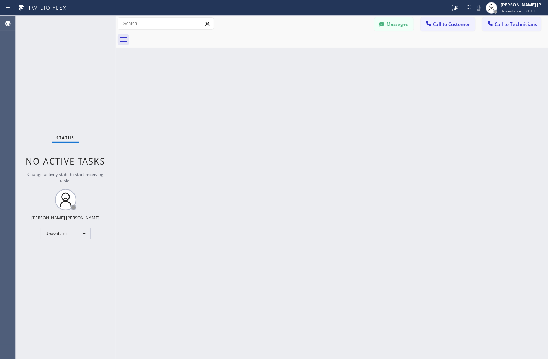
click at [348, 123] on div "Back to Dashboard Change Sender ID Customers Technicians KD Krissy Do [DATE] 02…" at bounding box center [332, 188] width 433 height 344
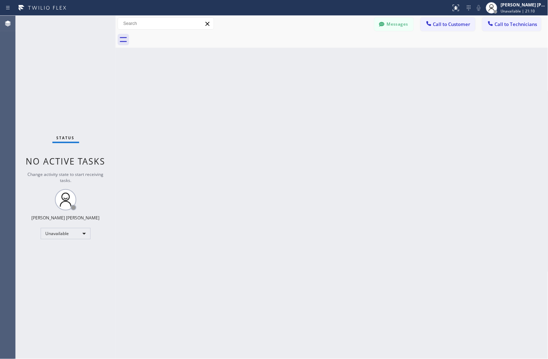
click at [348, 123] on div "Back to Dashboard Change Sender ID Customers Technicians KD Krissy Do [DATE] 02…" at bounding box center [332, 188] width 433 height 344
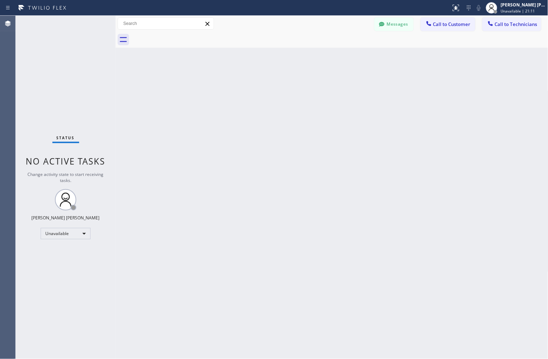
click at [348, 123] on div "Back to Dashboard Change Sender ID Customers Technicians KD Krissy Do [DATE] 02…" at bounding box center [332, 188] width 433 height 344
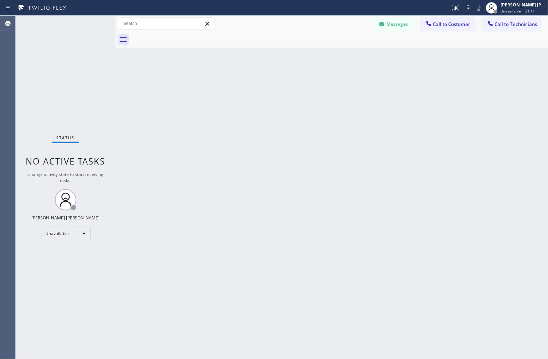
click at [348, 123] on div "Back to Dashboard Change Sender ID Customers Technicians KD Krissy Do [DATE] 02…" at bounding box center [332, 188] width 433 height 344
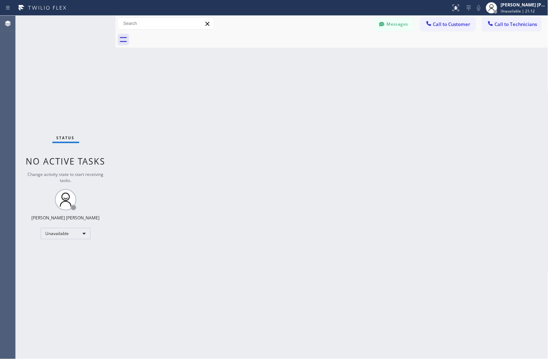
click at [348, 123] on div "Back to Dashboard Change Sender ID Customers Technicians KD Krissy Do [DATE] 02…" at bounding box center [332, 188] width 433 height 344
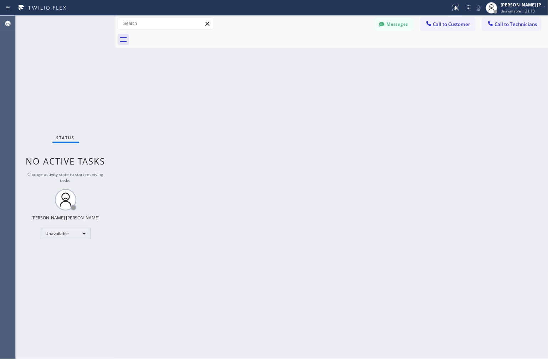
click at [348, 123] on div "Back to Dashboard Change Sender ID Customers Technicians KD Krissy Do [DATE] 02…" at bounding box center [332, 188] width 433 height 344
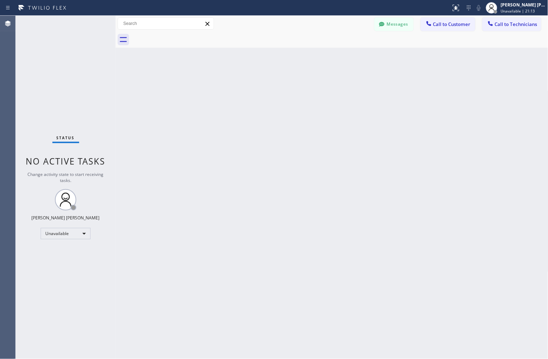
click at [348, 123] on div "Back to Dashboard Change Sender ID Customers Technicians KD Krissy Do [DATE] 02…" at bounding box center [332, 188] width 433 height 344
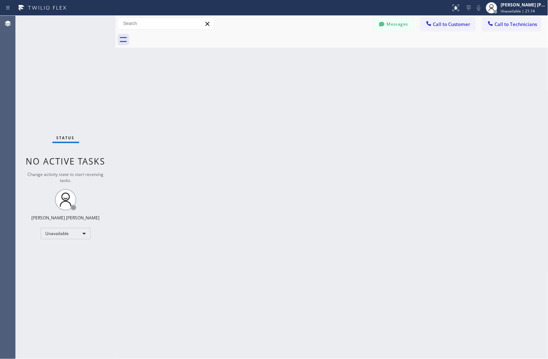
click at [348, 123] on div "Back to Dashboard Change Sender ID Customers Technicians KD Krissy Do [DATE] 02…" at bounding box center [332, 188] width 433 height 344
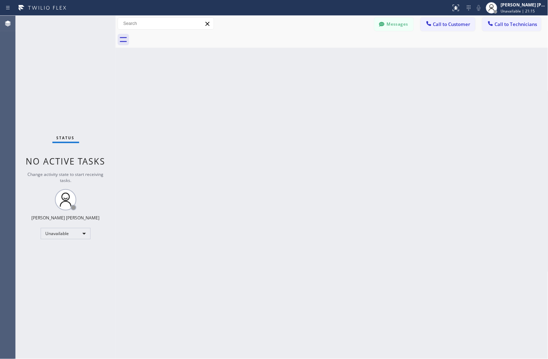
click at [348, 123] on div "Back to Dashboard Change Sender ID Customers Technicians KD Krissy Do [DATE] 02…" at bounding box center [332, 188] width 433 height 344
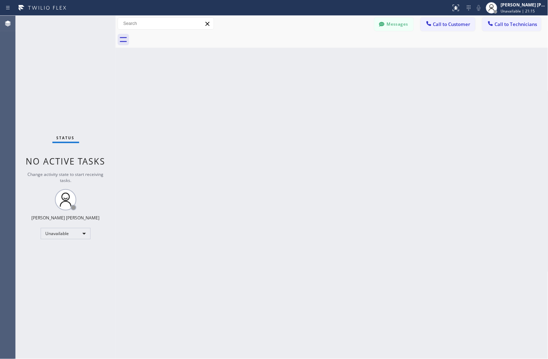
click at [348, 123] on div "Back to Dashboard Change Sender ID Customers Technicians KD Krissy Do [DATE] 02…" at bounding box center [332, 188] width 433 height 344
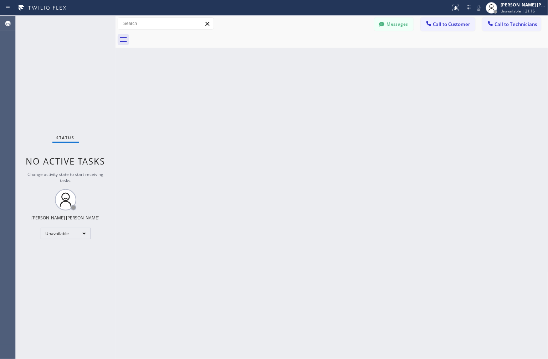
click at [348, 123] on div "Back to Dashboard Change Sender ID Customers Technicians KD Krissy Do [DATE] 02…" at bounding box center [332, 188] width 433 height 344
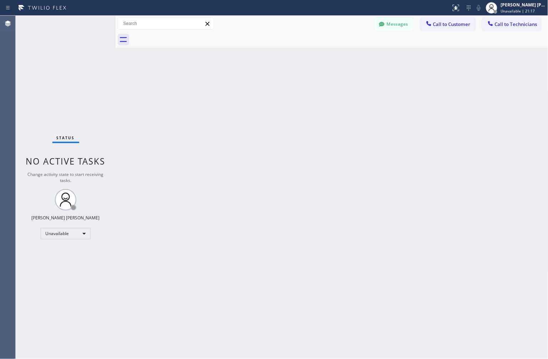
click at [348, 123] on div "Back to Dashboard Change Sender ID Customers Technicians KD Krissy Do [DATE] 02…" at bounding box center [332, 188] width 433 height 344
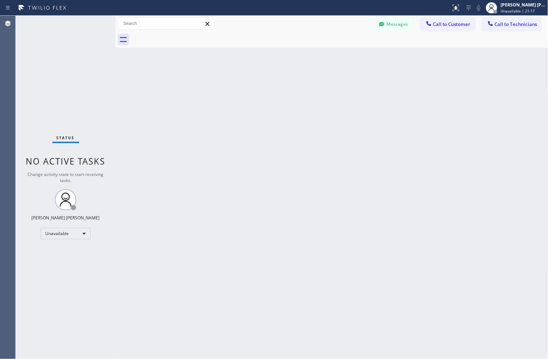
click at [348, 123] on div "Back to Dashboard Change Sender ID Customers Technicians KD Krissy Do [DATE] 02…" at bounding box center [332, 188] width 433 height 344
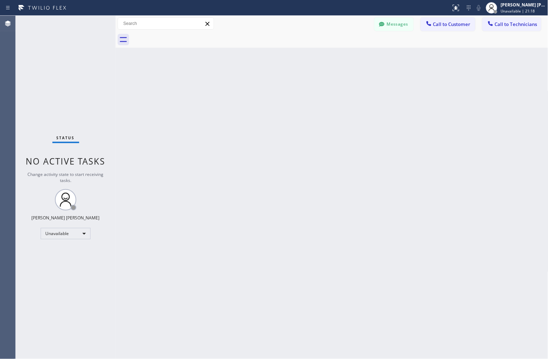
click at [348, 123] on div "Back to Dashboard Change Sender ID Customers Technicians KD Krissy Do [DATE] 02…" at bounding box center [332, 188] width 433 height 344
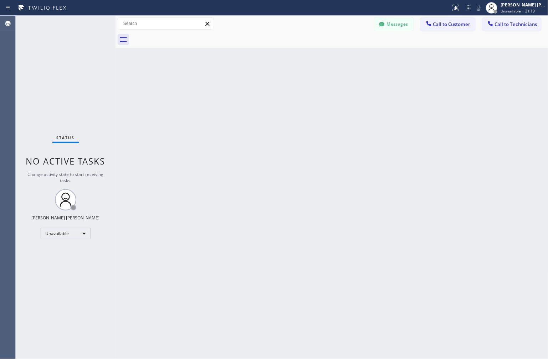
click at [348, 123] on div "Back to Dashboard Change Sender ID Customers Technicians KD Krissy Do [DATE] 02…" at bounding box center [332, 188] width 433 height 344
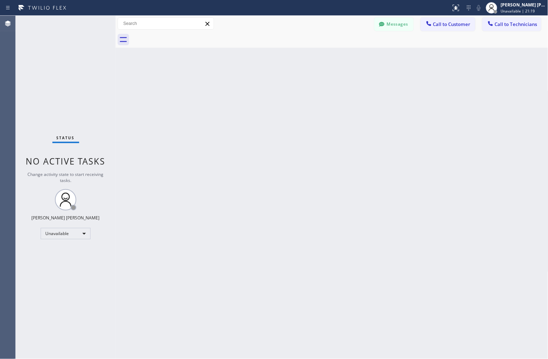
click at [348, 123] on div "Back to Dashboard Change Sender ID Customers Technicians KD Krissy Do [DATE] 02…" at bounding box center [332, 188] width 433 height 344
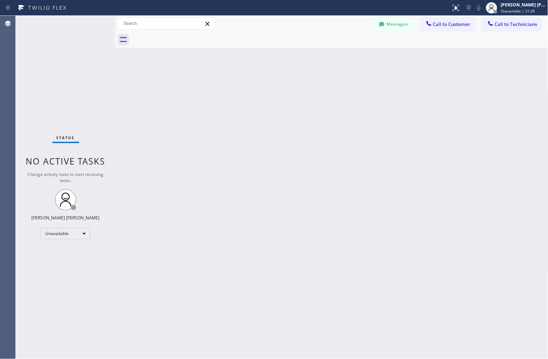
click at [348, 123] on div "Back to Dashboard Change Sender ID Customers Technicians KD Krissy Do [DATE] 02…" at bounding box center [332, 188] width 433 height 344
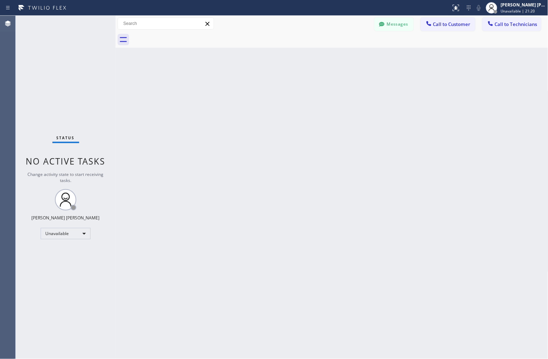
click at [348, 123] on div "Back to Dashboard Change Sender ID Customers Technicians KD Krissy Do [DATE] 02…" at bounding box center [332, 188] width 433 height 344
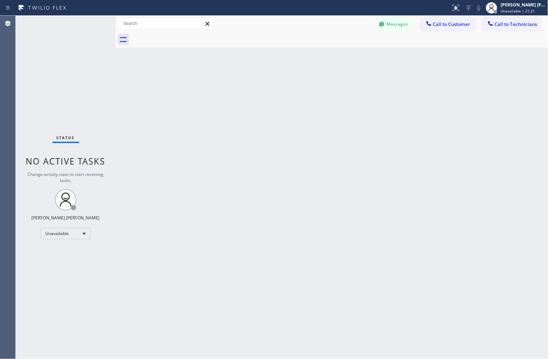
click at [348, 123] on div "Back to Dashboard Change Sender ID Customers Technicians KD Krissy Do [DATE] 02…" at bounding box center [332, 188] width 433 height 344
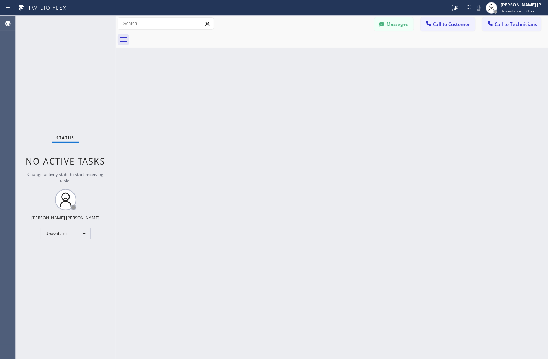
click at [348, 123] on div "Back to Dashboard Change Sender ID Customers Technicians KD Krissy Do [DATE] 02…" at bounding box center [332, 188] width 433 height 344
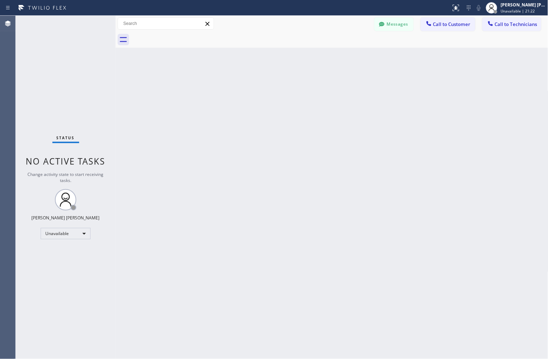
click at [348, 123] on div "Back to Dashboard Change Sender ID Customers Technicians KD Krissy Do [DATE] 02…" at bounding box center [332, 188] width 433 height 344
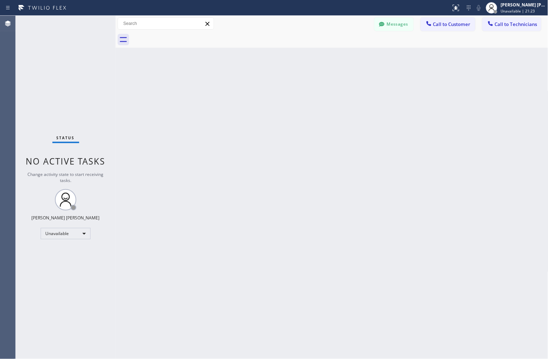
click at [348, 123] on div "Back to Dashboard Change Sender ID Customers Technicians KD Krissy Do [DATE] 02…" at bounding box center [332, 188] width 433 height 344
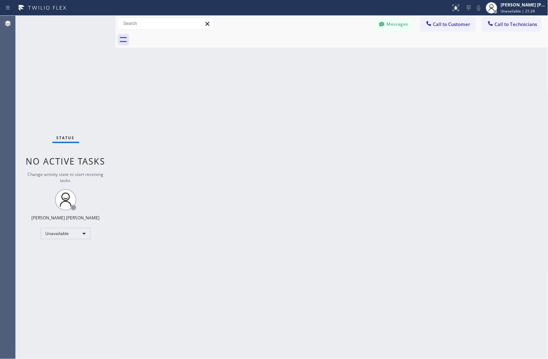
click at [348, 123] on div "Back to Dashboard Change Sender ID Customers Technicians KD Krissy Do [DATE] 02…" at bounding box center [332, 188] width 433 height 344
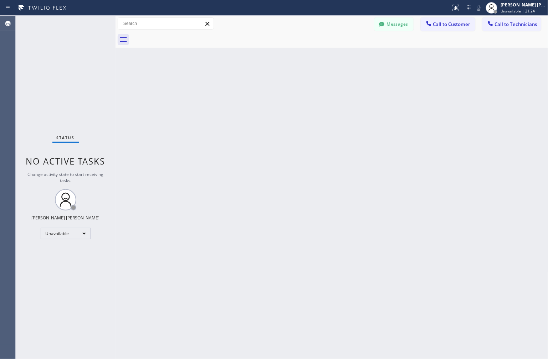
click at [348, 123] on div "Back to Dashboard Change Sender ID Customers Technicians KD Krissy Do [DATE] 02…" at bounding box center [332, 188] width 433 height 344
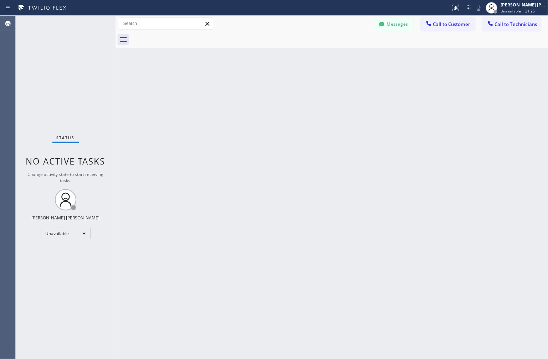
click at [348, 123] on div "Back to Dashboard Change Sender ID Customers Technicians KD Krissy Do [DATE] 02…" at bounding box center [332, 188] width 433 height 344
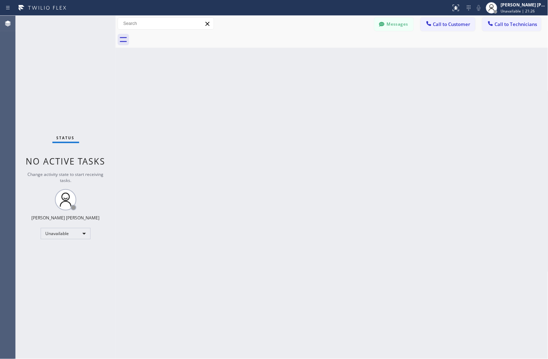
click at [348, 123] on div "Back to Dashboard Change Sender ID Customers Technicians KD Krissy Do [DATE] 02…" at bounding box center [332, 188] width 433 height 344
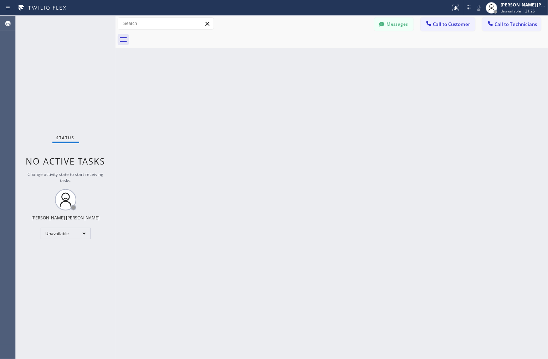
click at [348, 123] on div "Back to Dashboard Change Sender ID Customers Technicians KD Krissy Do [DATE] 02…" at bounding box center [332, 188] width 433 height 344
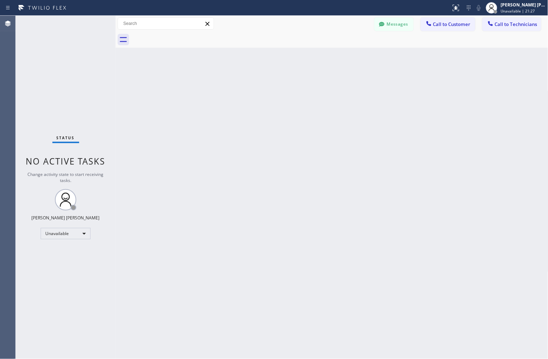
click at [348, 123] on div "Back to Dashboard Change Sender ID Customers Technicians KD Krissy Do [DATE] 02…" at bounding box center [332, 188] width 433 height 344
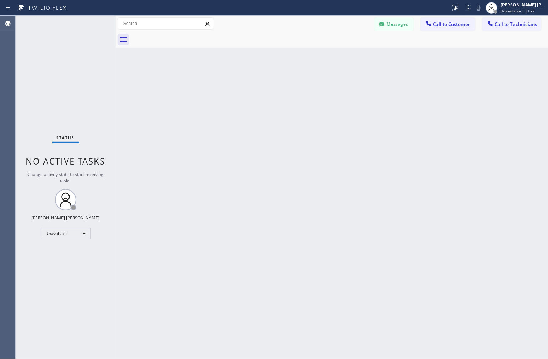
click at [348, 123] on div "Back to Dashboard Change Sender ID Customers Technicians KD Krissy Do [DATE] 02…" at bounding box center [332, 188] width 433 height 344
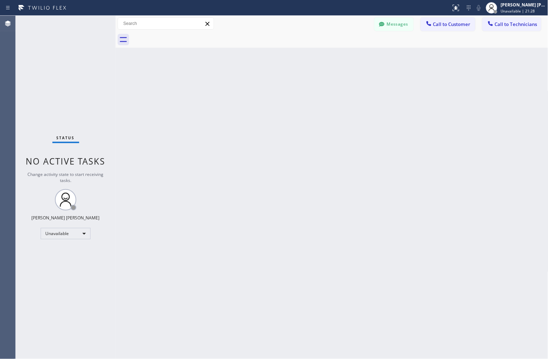
click at [348, 123] on div "Back to Dashboard Change Sender ID Customers Technicians KD Krissy Do [DATE] 02…" at bounding box center [332, 188] width 433 height 344
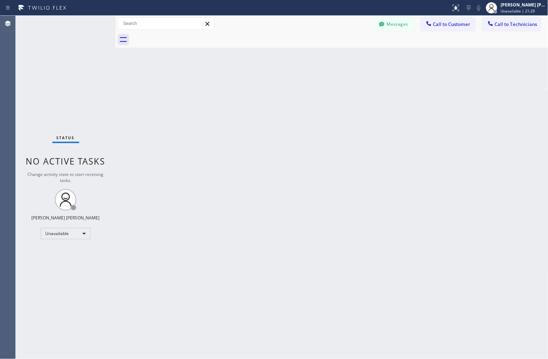
click at [348, 123] on div "Back to Dashboard Change Sender ID Customers Technicians KD Krissy Do [DATE] 02…" at bounding box center [332, 188] width 433 height 344
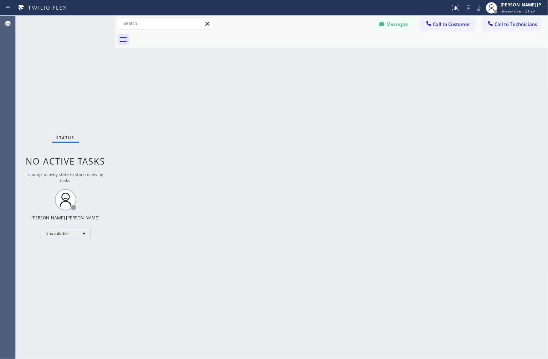
click at [348, 123] on div "Back to Dashboard Change Sender ID Customers Technicians KD Krissy Do [DATE] 02…" at bounding box center [332, 188] width 433 height 344
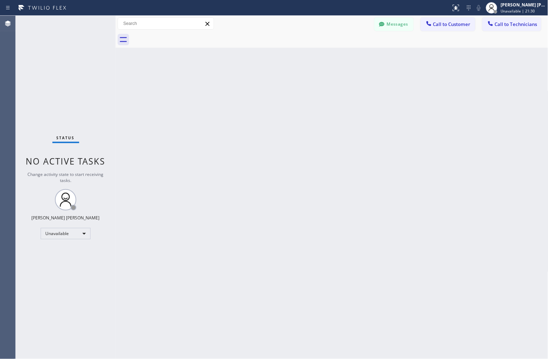
click at [348, 123] on div "Back to Dashboard Change Sender ID Customers Technicians KD Krissy Do [DATE] 02…" at bounding box center [332, 188] width 433 height 344
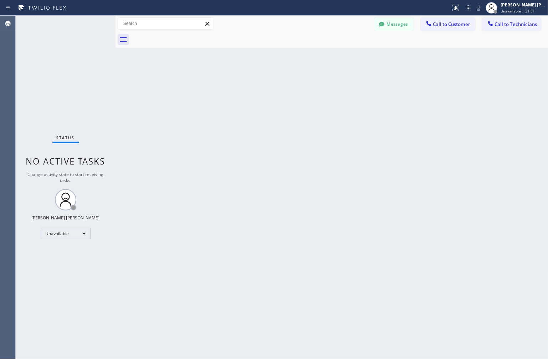
click at [348, 123] on div "Back to Dashboard Change Sender ID Customers Technicians KD Krissy Do [DATE] 02…" at bounding box center [332, 188] width 433 height 344
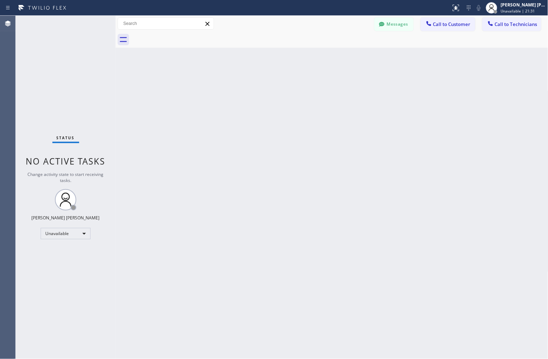
click at [348, 123] on div "Back to Dashboard Change Sender ID Customers Technicians KD Krissy Do [DATE] 02…" at bounding box center [332, 188] width 433 height 344
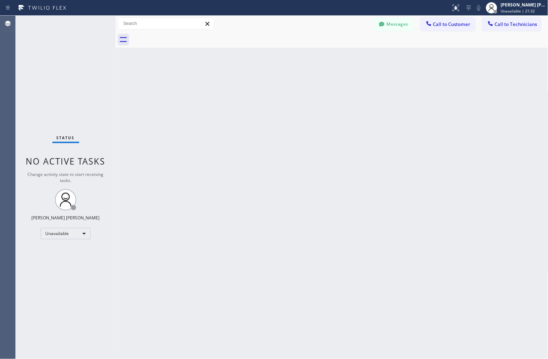
click at [348, 123] on div "Back to Dashboard Change Sender ID Customers Technicians KD Krissy Do [DATE] 02…" at bounding box center [332, 188] width 433 height 344
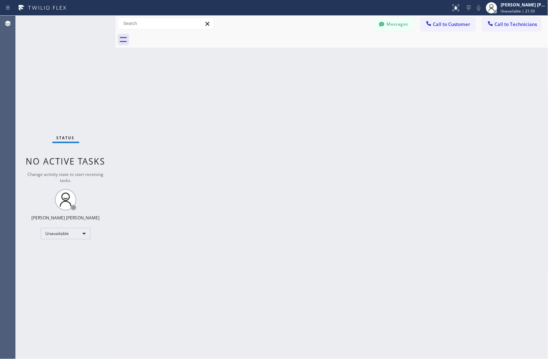
click at [348, 123] on div "Back to Dashboard Change Sender ID Customers Technicians KD Krissy Do [DATE] 02…" at bounding box center [332, 188] width 433 height 344
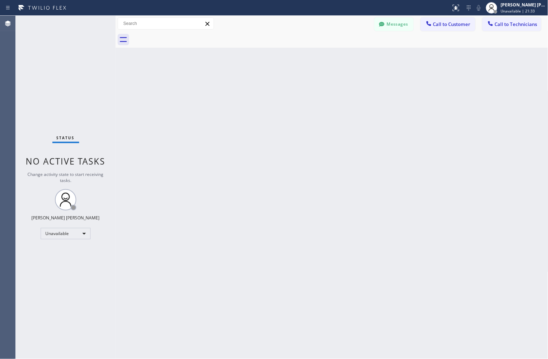
click at [348, 123] on div "Back to Dashboard Change Sender ID Customers Technicians KD Krissy Do [DATE] 02…" at bounding box center [332, 188] width 433 height 344
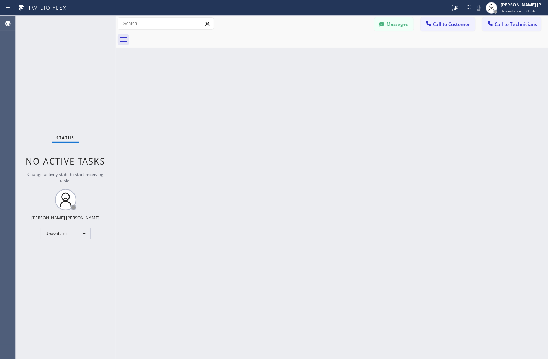
click at [348, 123] on div "Back to Dashboard Change Sender ID Customers Technicians KD Krissy Do [DATE] 02…" at bounding box center [332, 188] width 433 height 344
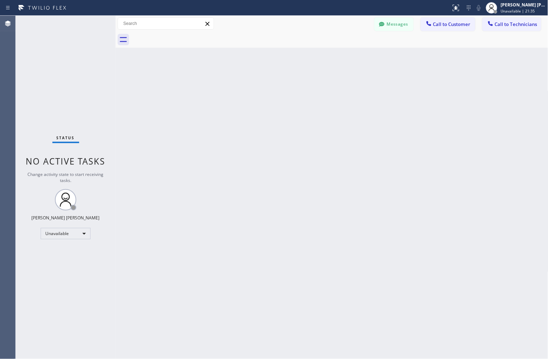
click at [348, 123] on div "Back to Dashboard Change Sender ID Customers Technicians KD Krissy Do [DATE] 02…" at bounding box center [332, 188] width 433 height 344
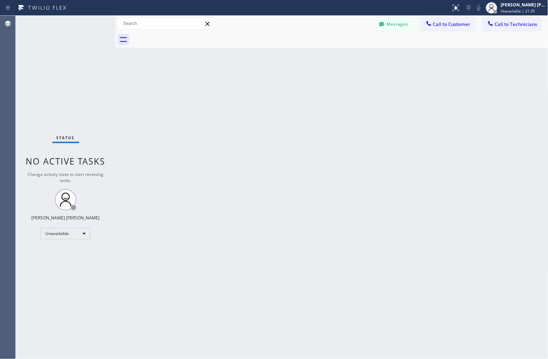
click at [348, 123] on div "Back to Dashboard Change Sender ID Customers Technicians KD Krissy Do [DATE] 02…" at bounding box center [332, 188] width 433 height 344
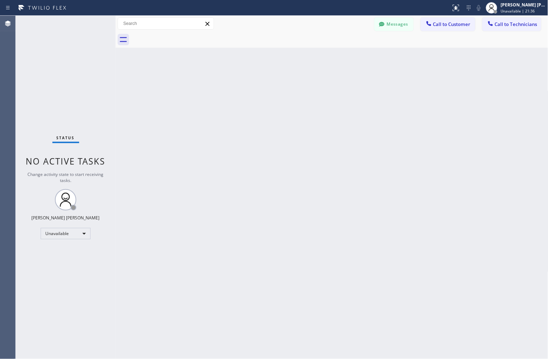
click at [348, 123] on div "Back to Dashboard Change Sender ID Customers Technicians KD Krissy Do [DATE] 02…" at bounding box center [332, 188] width 433 height 344
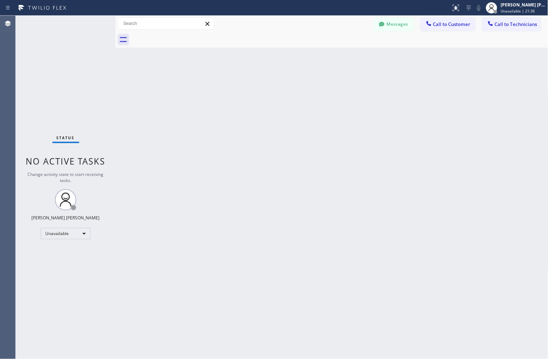
click
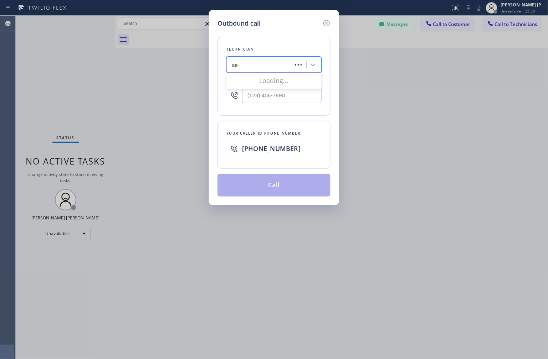
type input "sevak"
type input "[PHONE_NUMBER]"
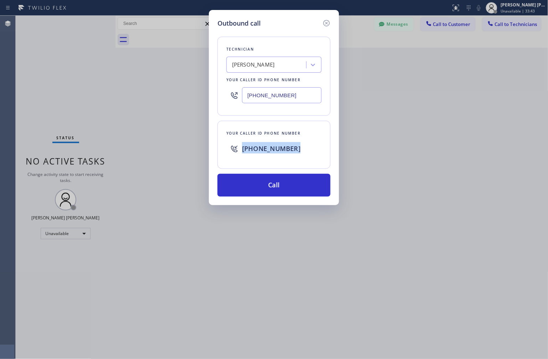
drag, startPoint x: 297, startPoint y: 145, endPoint x: 238, endPoint y: 149, distance: 59.0
copy span "[PHONE_NUMBER]"
drag, startPoint x: 290, startPoint y: 91, endPoint x: 239, endPoint y: 96, distance: 50.8
